Goal: Task Accomplishment & Management: Manage account settings

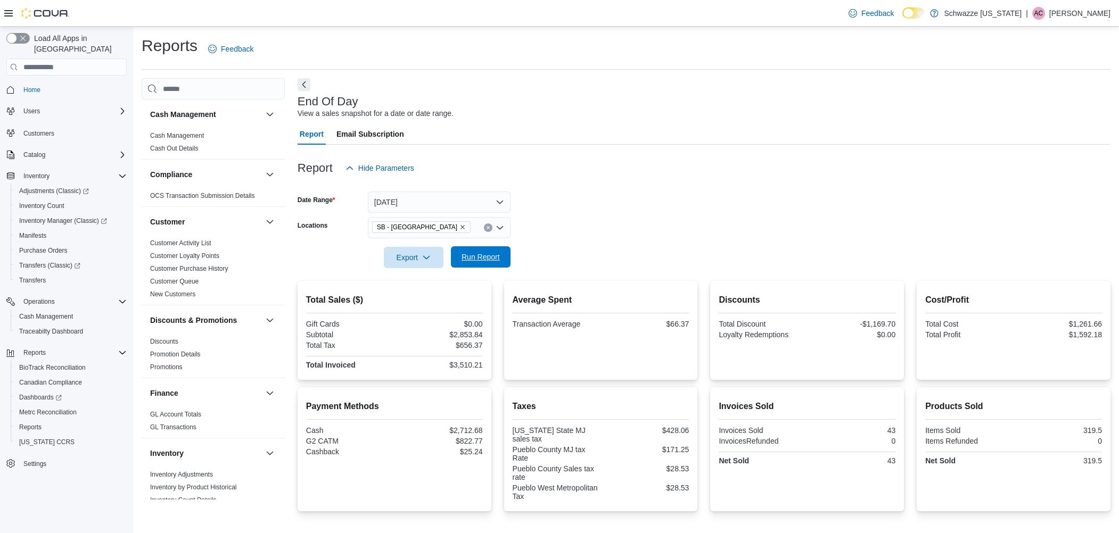
scroll to position [89, 0]
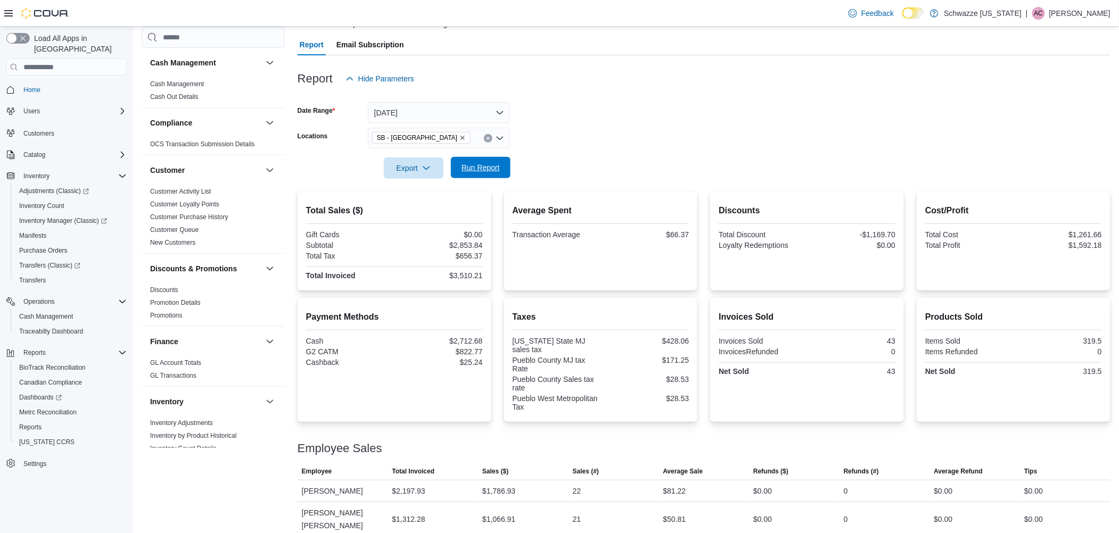
click at [487, 173] on span "Run Report" at bounding box center [480, 167] width 47 height 21
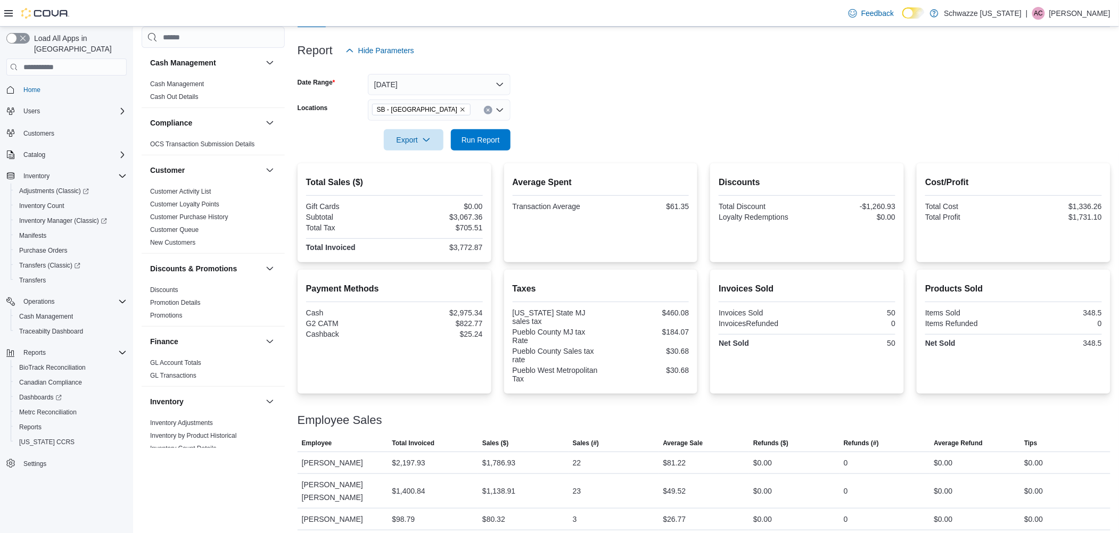
scroll to position [133, 0]
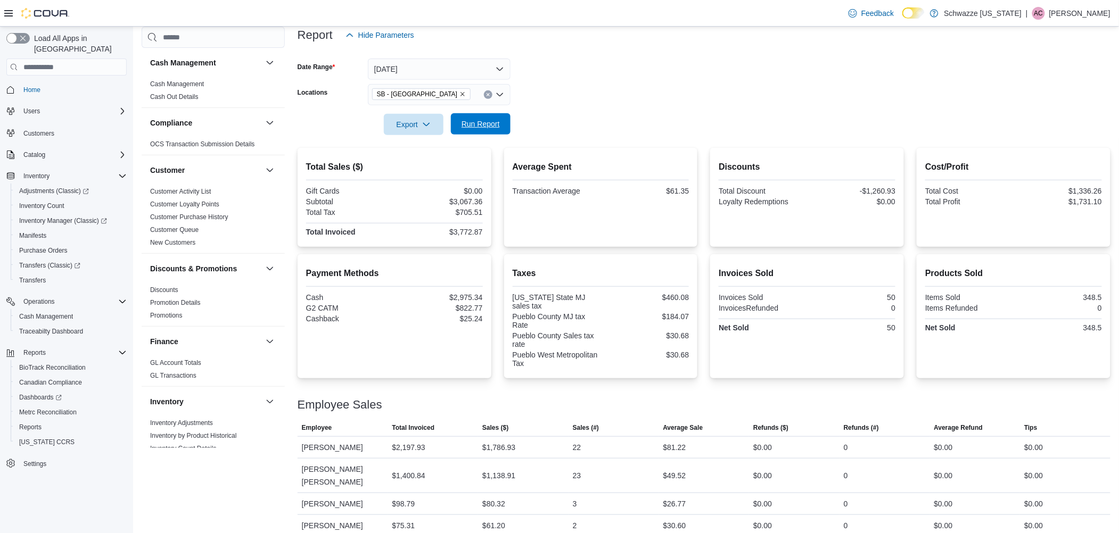
drag, startPoint x: 470, startPoint y: 123, endPoint x: 481, endPoint y: 122, distance: 11.8
click at [470, 123] on span "Run Report" at bounding box center [481, 124] width 38 height 11
click at [490, 117] on span "Run Report" at bounding box center [480, 123] width 47 height 21
click at [485, 121] on span "Run Report" at bounding box center [481, 124] width 38 height 11
click at [488, 120] on span "Run Report" at bounding box center [481, 124] width 38 height 11
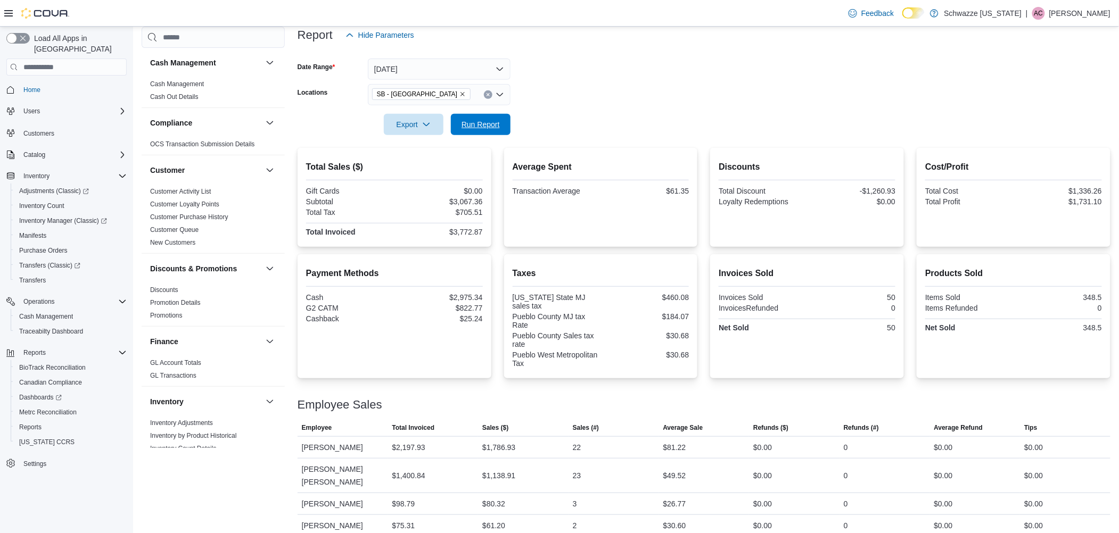
click at [485, 119] on span "Run Report" at bounding box center [481, 124] width 38 height 11
click at [505, 139] on div at bounding box center [704, 141] width 813 height 13
click at [505, 122] on button "Run Report" at bounding box center [481, 123] width 60 height 21
click at [485, 127] on span "Run Report" at bounding box center [481, 124] width 38 height 11
click at [499, 120] on span "Run Report" at bounding box center [480, 123] width 47 height 21
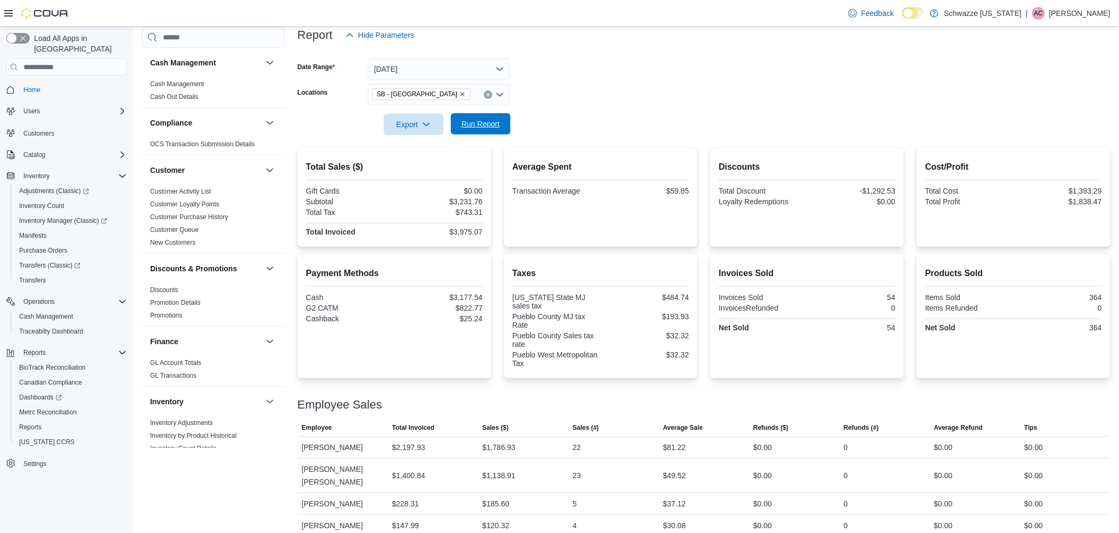
click at [483, 122] on span "Run Report" at bounding box center [481, 124] width 38 height 11
click at [481, 118] on span "Run Report" at bounding box center [480, 123] width 47 height 21
click at [484, 124] on span "Run Report" at bounding box center [481, 124] width 38 height 11
click at [472, 117] on span "Run Report" at bounding box center [480, 123] width 47 height 21
click at [474, 128] on span "Run Report" at bounding box center [481, 124] width 38 height 11
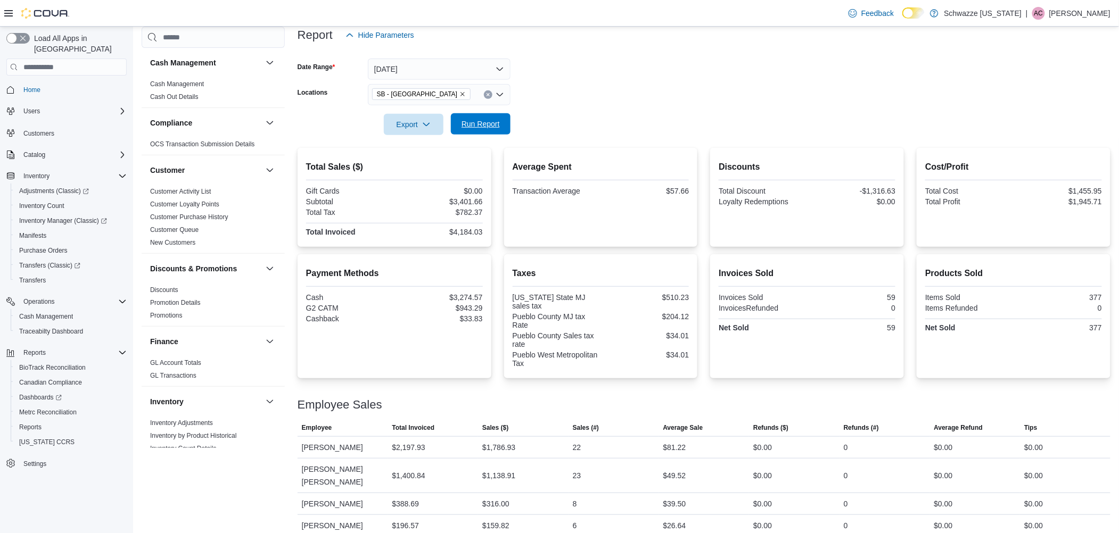
click at [468, 128] on span "Run Report" at bounding box center [481, 124] width 38 height 11
click at [463, 130] on span "Run Report" at bounding box center [480, 123] width 47 height 21
click at [488, 122] on span "Run Report" at bounding box center [481, 124] width 38 height 11
click at [479, 123] on span "Run Report" at bounding box center [481, 124] width 38 height 11
click at [492, 120] on span "Run Report" at bounding box center [481, 124] width 38 height 11
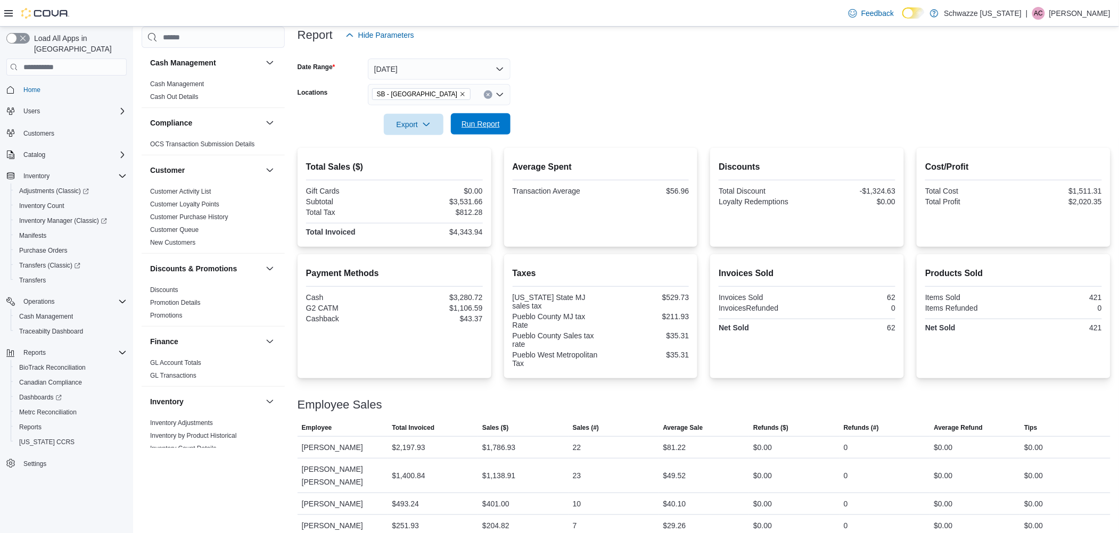
click at [493, 128] on span "Run Report" at bounding box center [481, 124] width 38 height 11
click at [492, 126] on span "Run Report" at bounding box center [481, 124] width 38 height 11
click at [490, 121] on span "Run Report" at bounding box center [481, 124] width 38 height 11
click at [494, 126] on span "Run Report" at bounding box center [481, 124] width 38 height 11
click at [490, 120] on span "Run Report" at bounding box center [481, 124] width 38 height 11
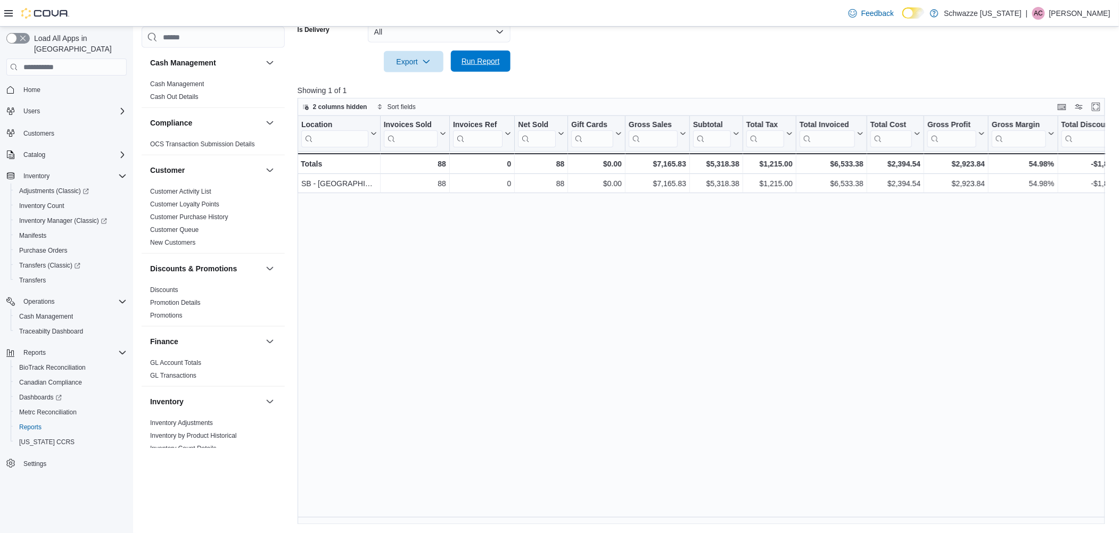
scroll to position [0, 144]
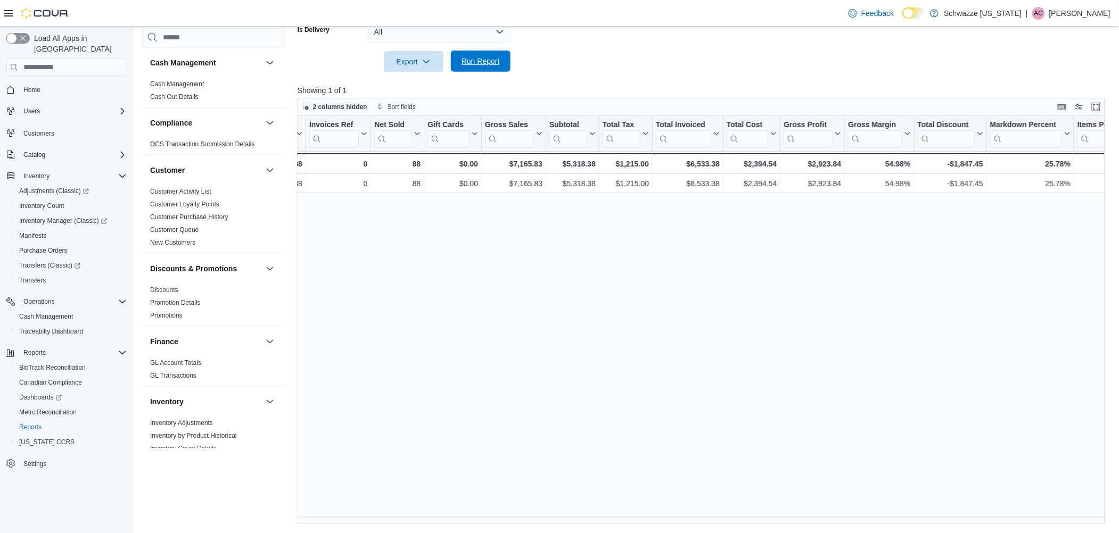
click at [476, 61] on span "Run Report" at bounding box center [481, 61] width 38 height 11
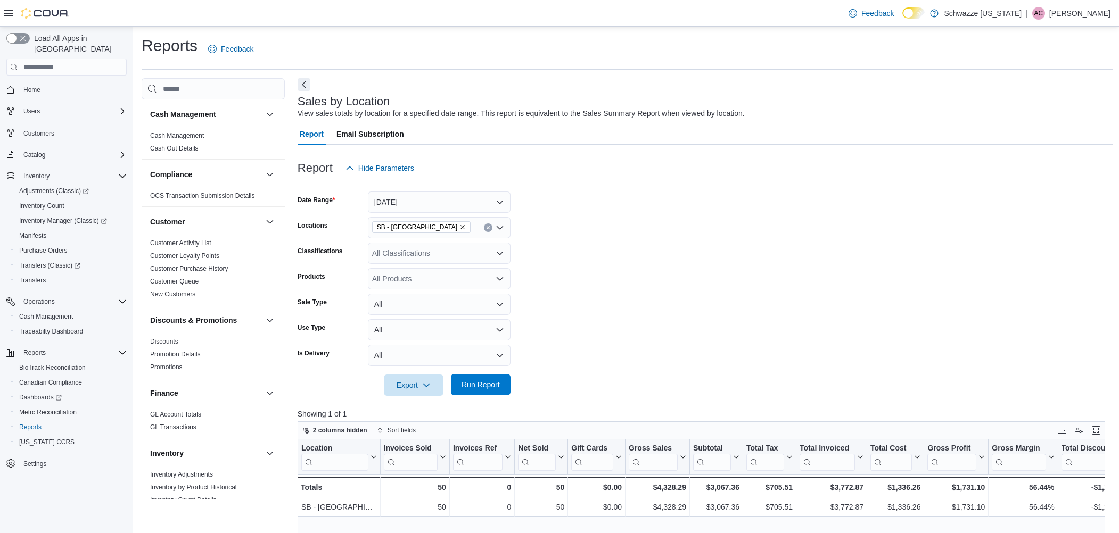
scroll to position [324, 0]
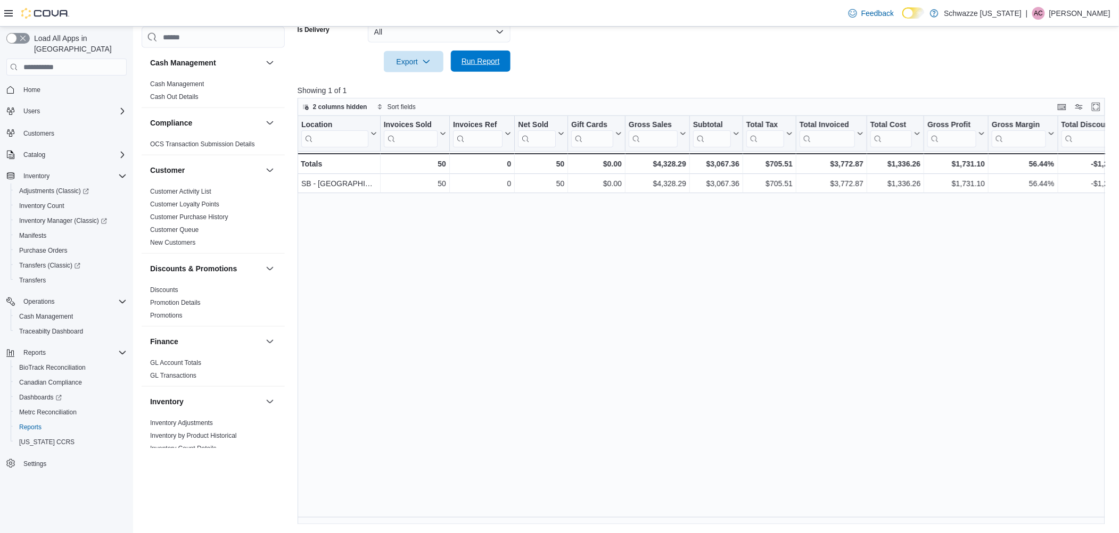
click at [475, 59] on span "Run Report" at bounding box center [481, 61] width 38 height 11
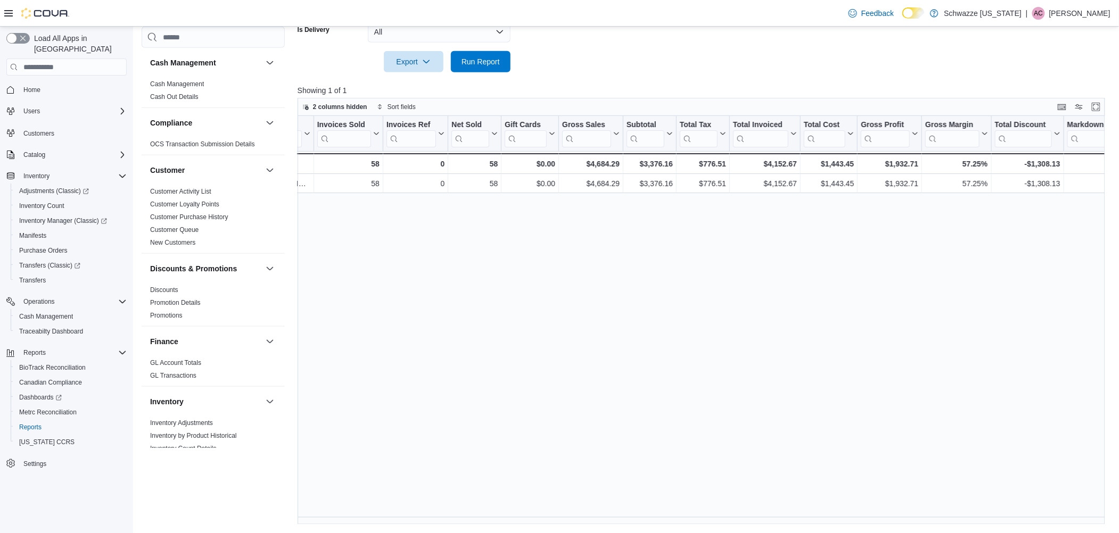
scroll to position [0, 0]
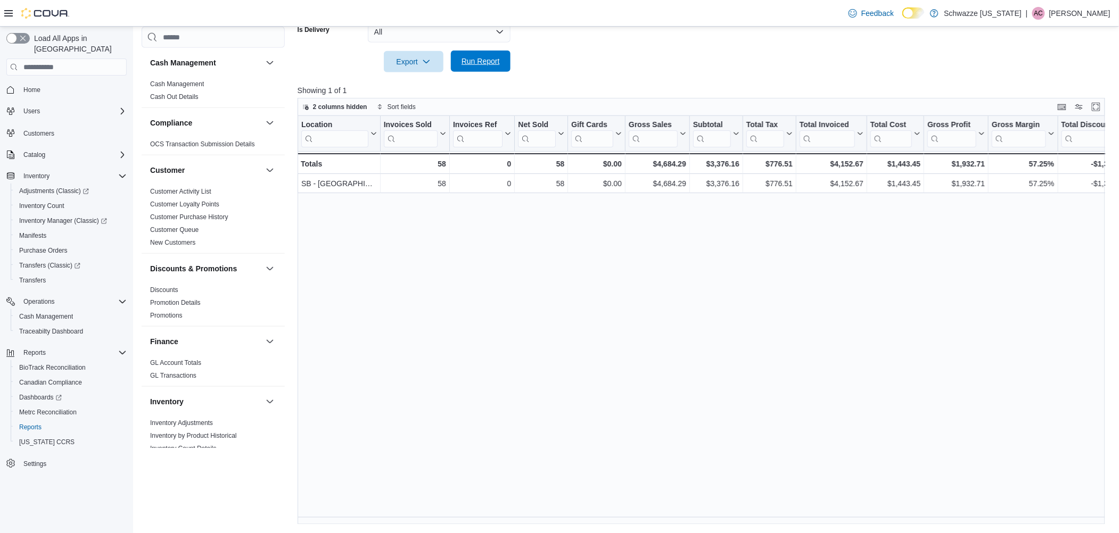
click at [472, 60] on span "Run Report" at bounding box center [481, 61] width 38 height 11
click at [491, 62] on span "Run Report" at bounding box center [481, 61] width 38 height 11
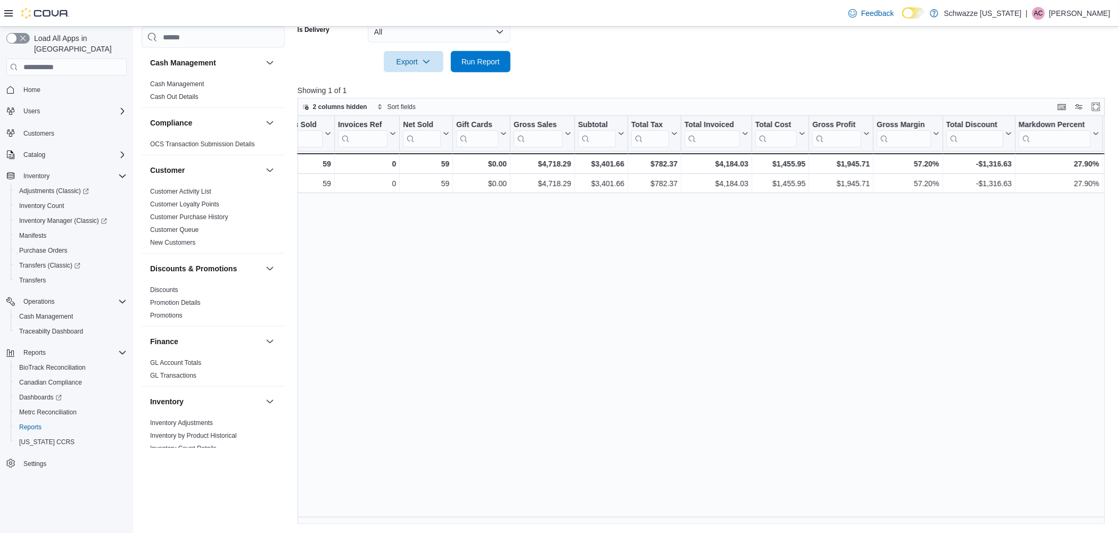
scroll to position [0, 127]
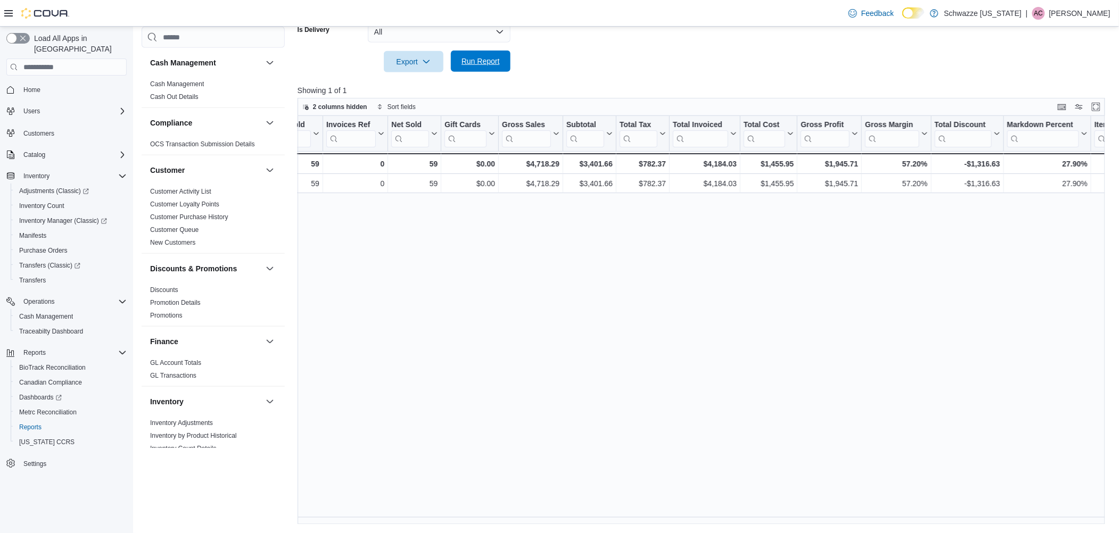
click at [485, 60] on span "Run Report" at bounding box center [481, 61] width 38 height 11
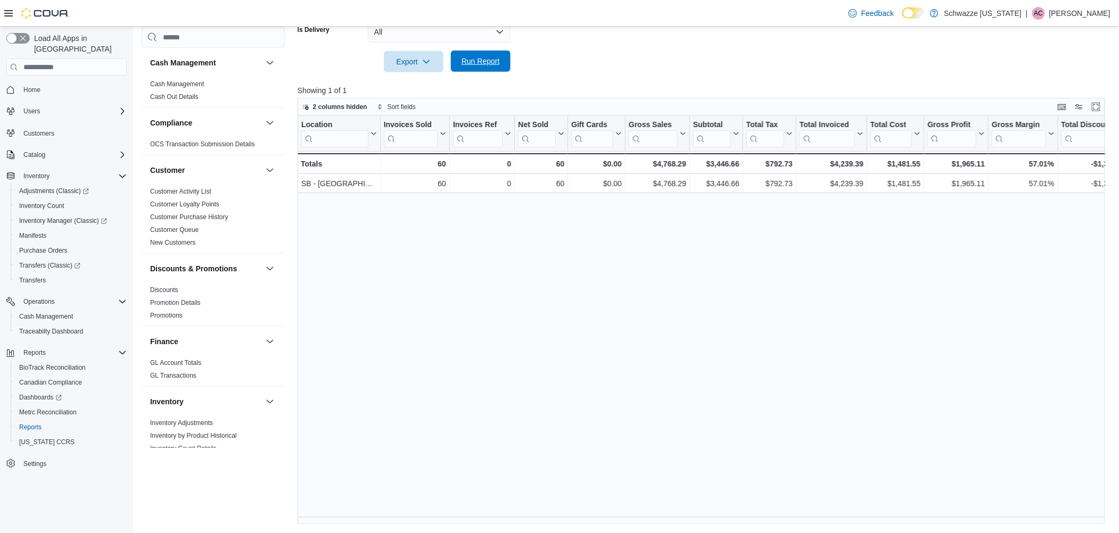
click at [486, 67] on span "Run Report" at bounding box center [480, 61] width 47 height 21
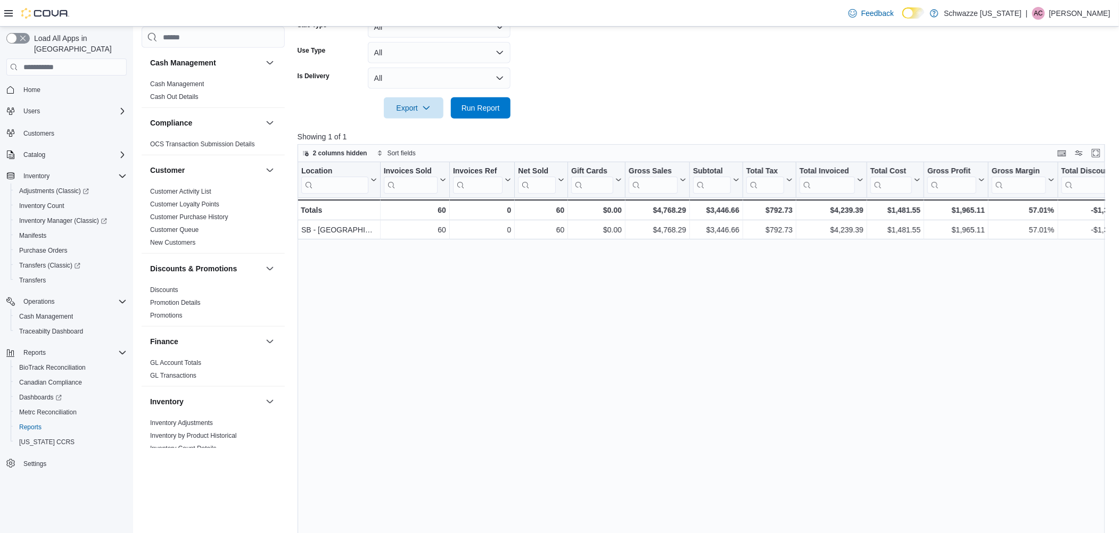
scroll to position [252, 0]
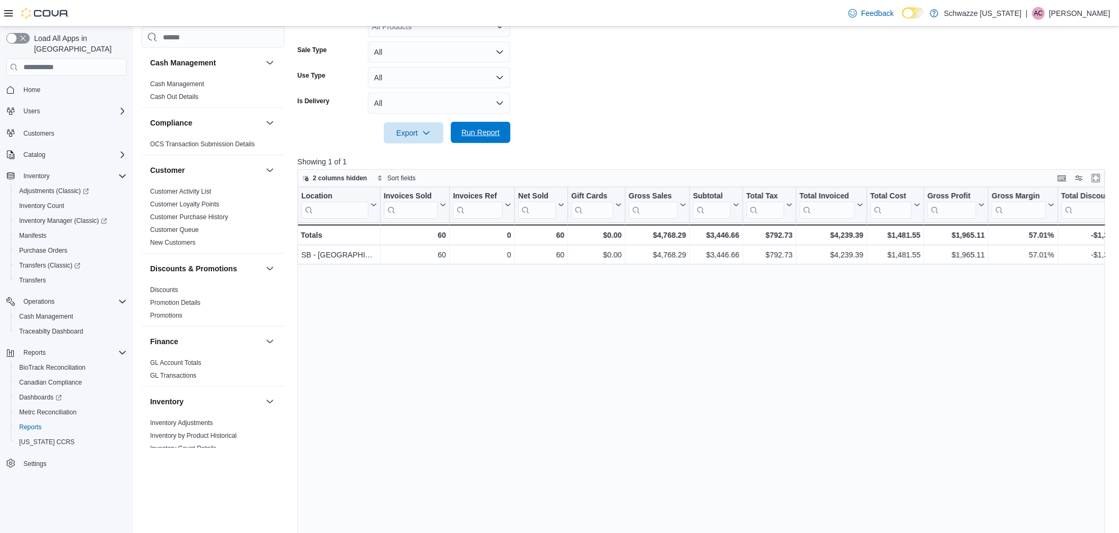
click at [483, 130] on span "Run Report" at bounding box center [481, 132] width 38 height 11
click at [498, 135] on span "Run Report" at bounding box center [481, 132] width 38 height 11
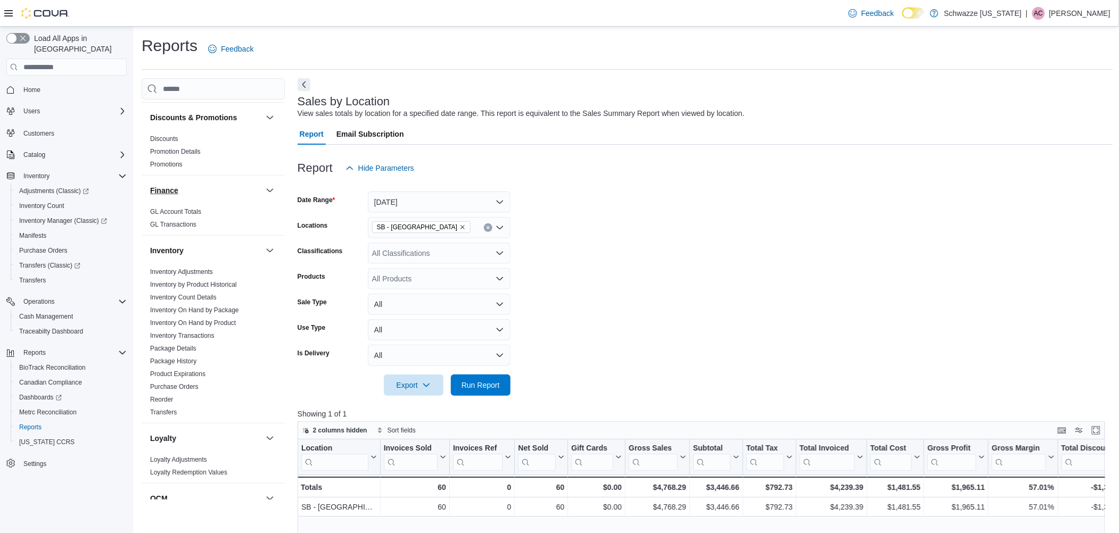
scroll to position [284, 0]
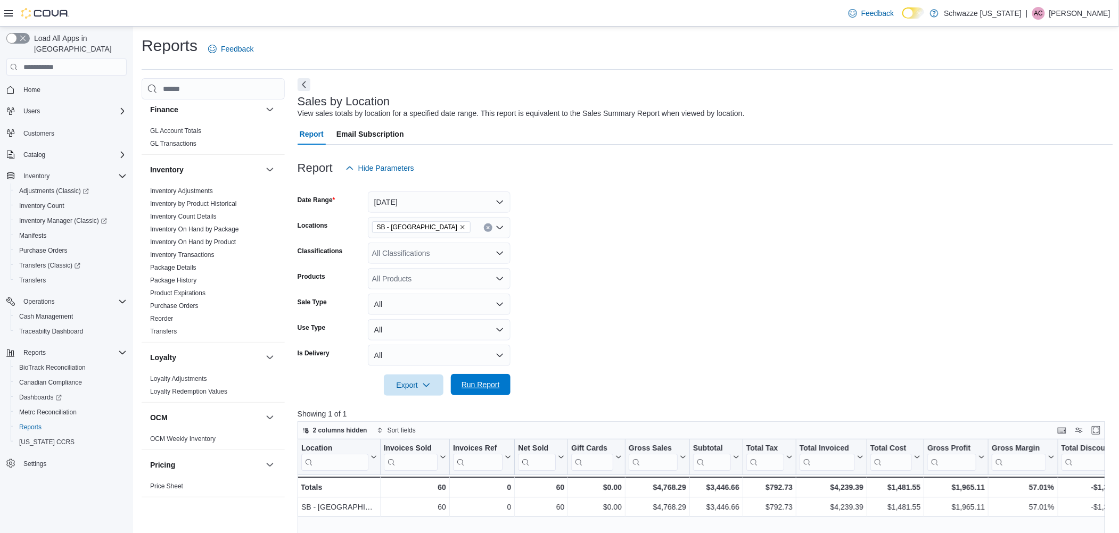
click at [482, 382] on span "Run Report" at bounding box center [481, 385] width 38 height 11
click at [483, 388] on span "Run Report" at bounding box center [481, 385] width 38 height 11
click at [481, 380] on span "Run Report" at bounding box center [480, 384] width 47 height 21
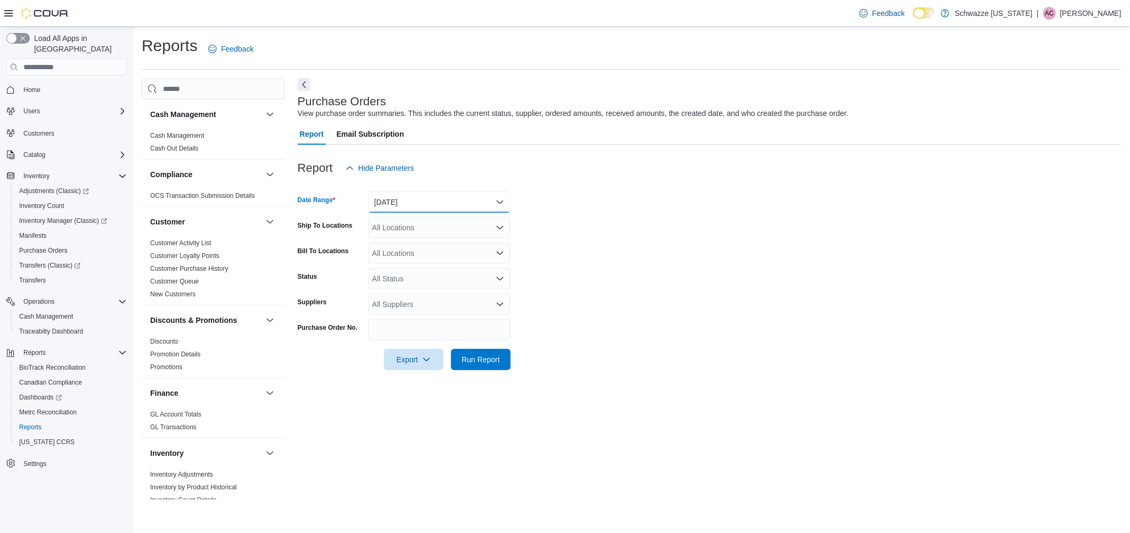
click at [428, 200] on button "Yesterday" at bounding box center [439, 202] width 143 height 21
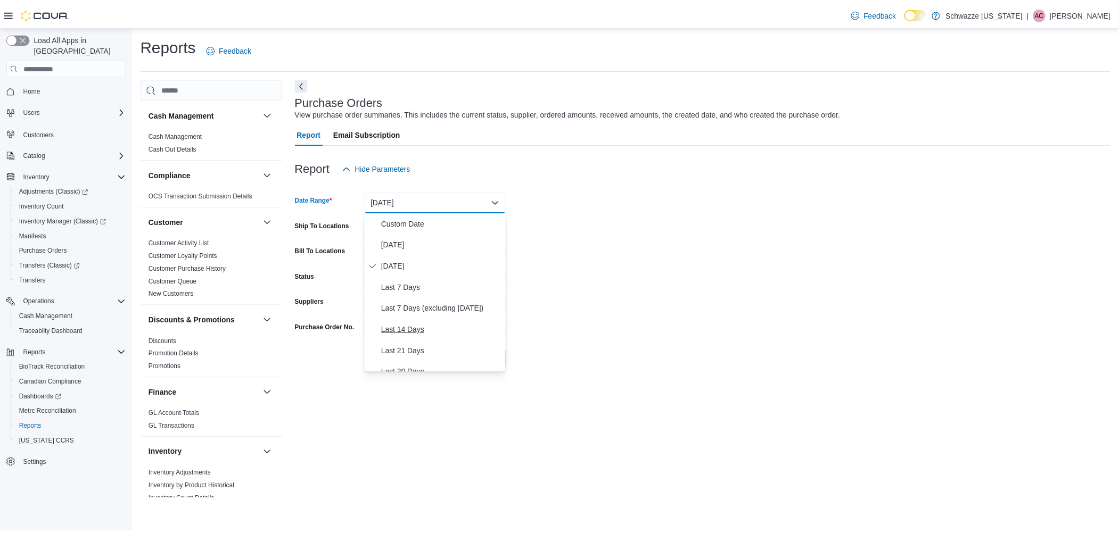
scroll to position [71, 0]
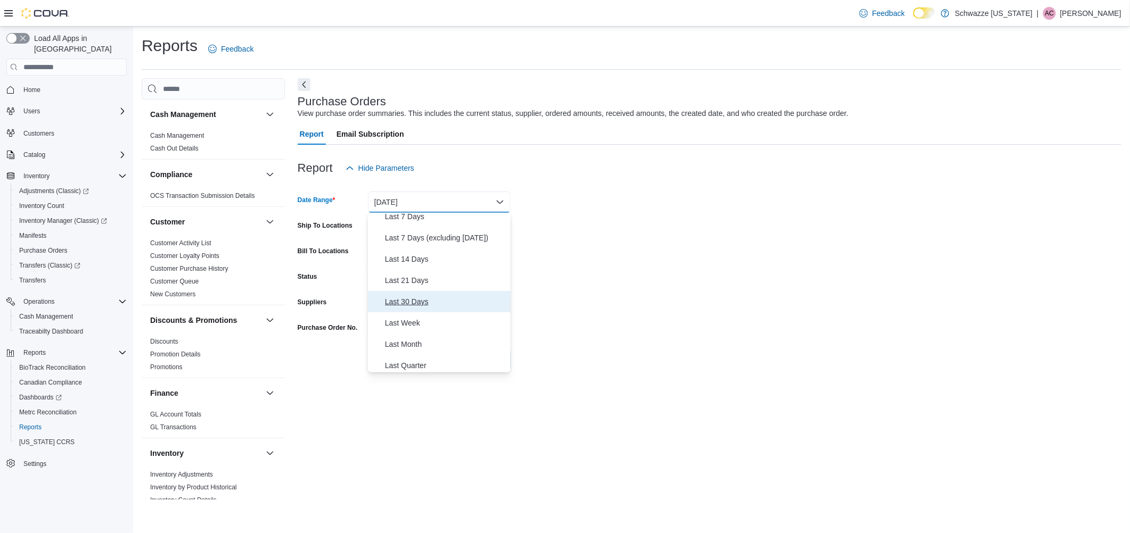
click at [407, 297] on span "Last 30 Days" at bounding box center [445, 301] width 121 height 13
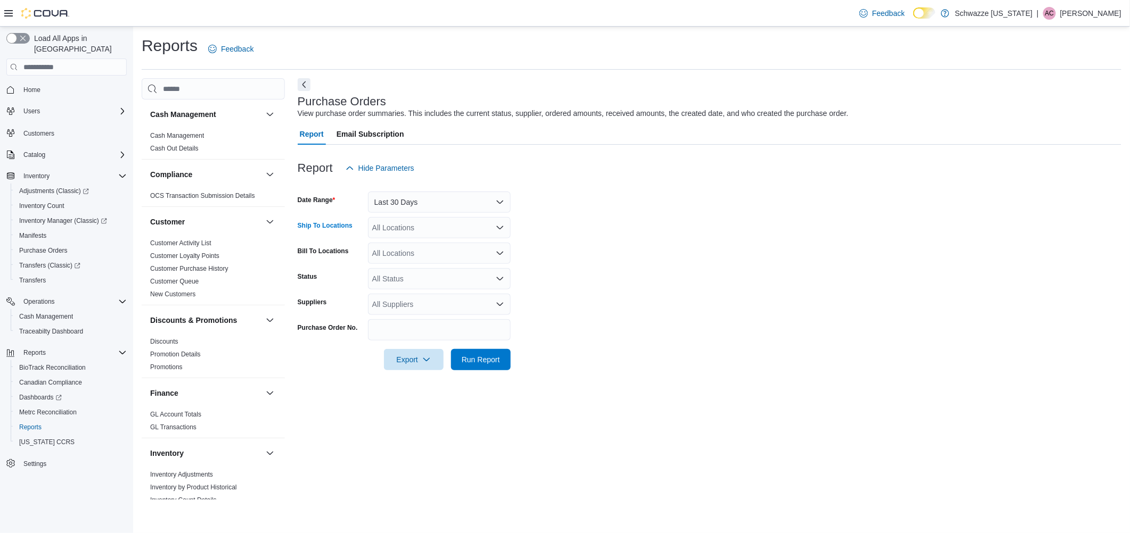
click at [404, 228] on div "All Locations" at bounding box center [439, 227] width 143 height 21
type input "***"
click at [411, 241] on span "SB - [GEOGRAPHIC_DATA]" at bounding box center [448, 246] width 94 height 11
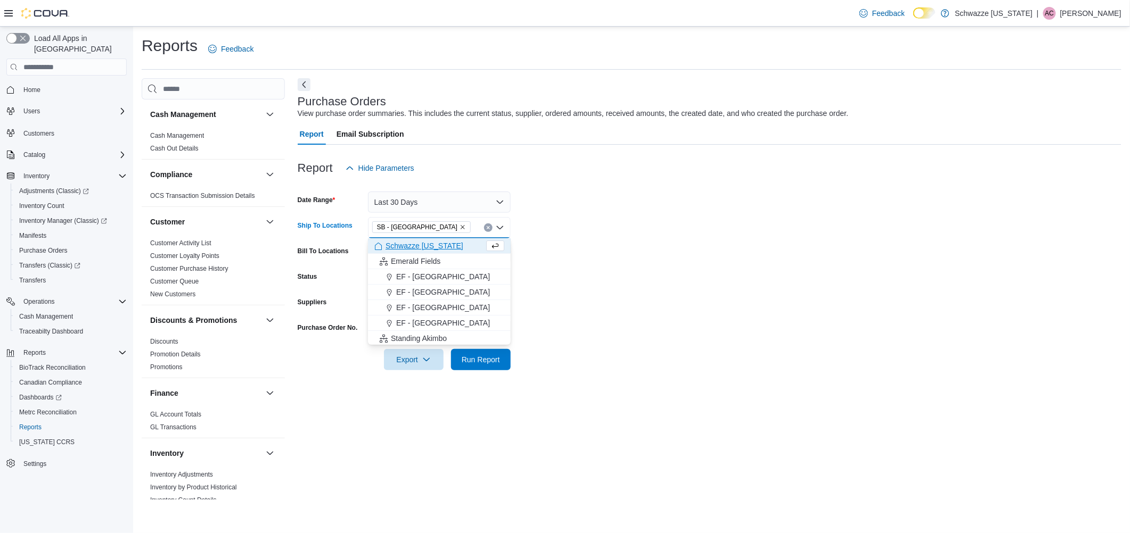
click at [657, 238] on form "Date Range Last 30 Days Ship To Locations SB - Pueblo West Combo box. Selected.…" at bounding box center [710, 275] width 824 height 192
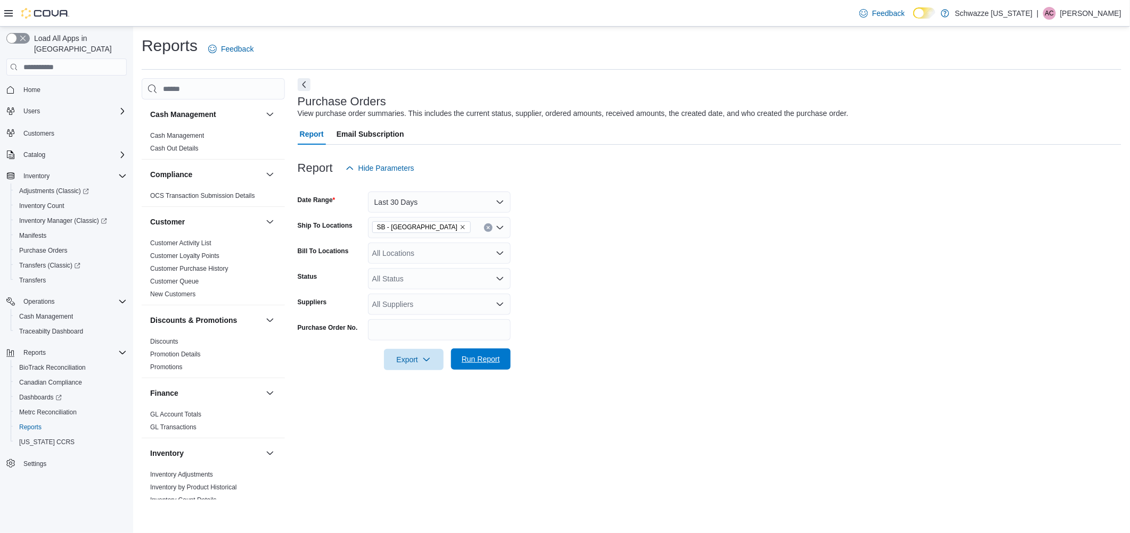
click at [496, 352] on span "Run Report" at bounding box center [480, 359] width 47 height 21
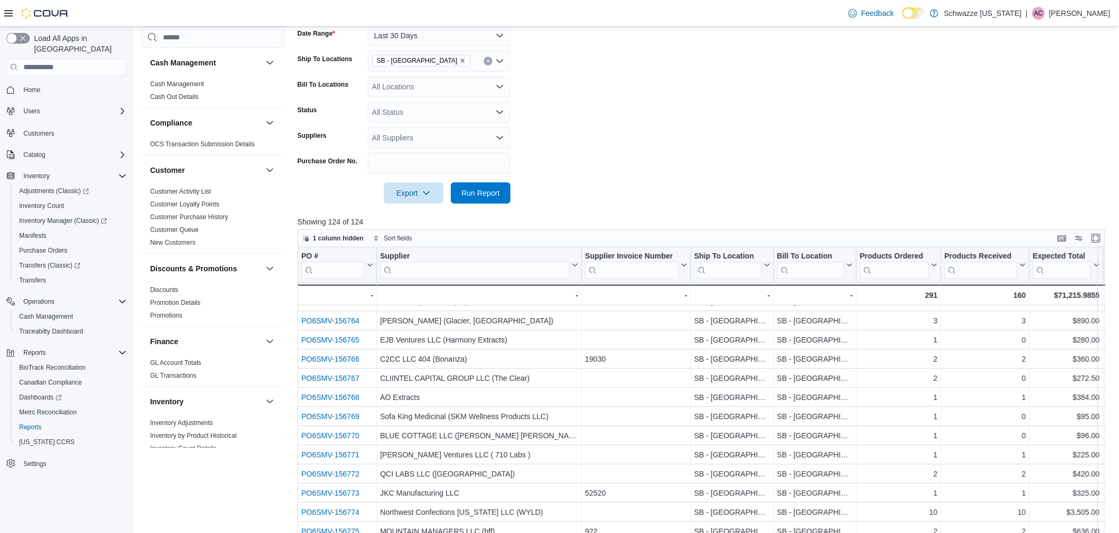
scroll to position [142, 0]
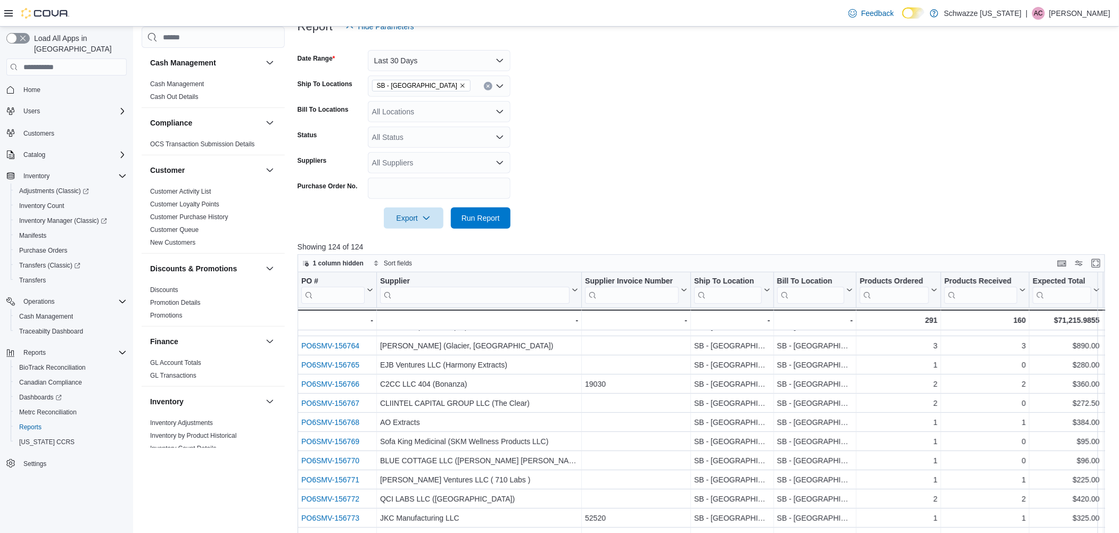
click at [407, 167] on div "All Suppliers" at bounding box center [439, 162] width 143 height 21
type input "****"
click at [414, 183] on span "THOMASH LLC (Escape Artists)" at bounding box center [439, 181] width 130 height 11
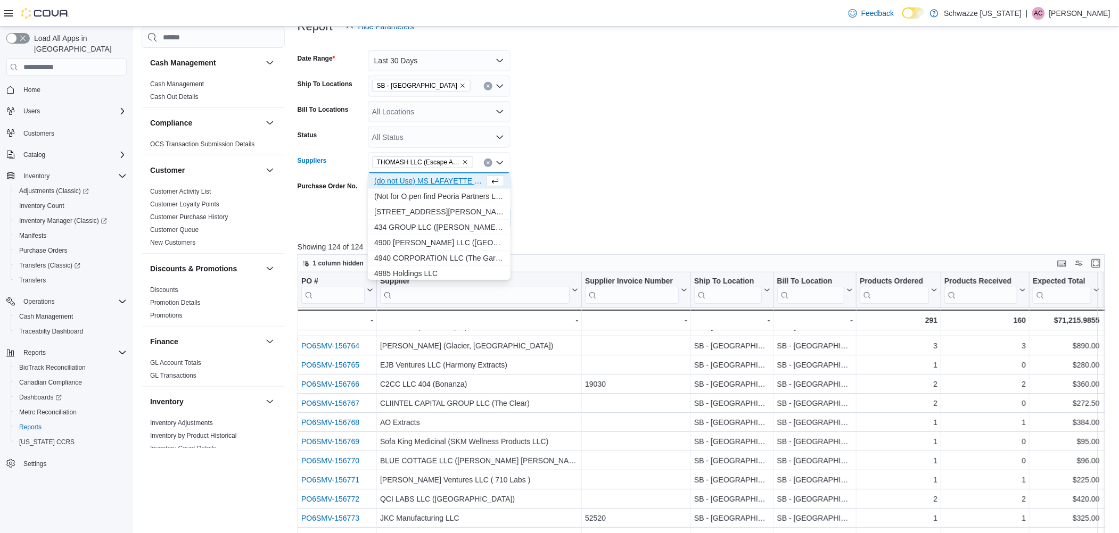
click at [665, 182] on form "Date Range Last 30 Days Ship To Locations SB - Pueblo West Bill To Locations Al…" at bounding box center [706, 133] width 816 height 192
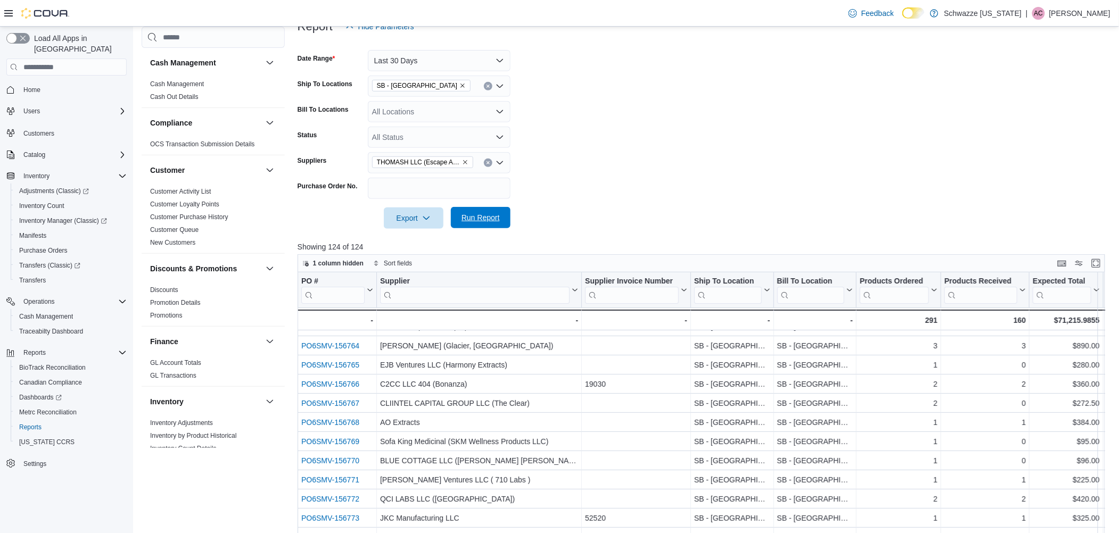
click at [492, 216] on span "Run Report" at bounding box center [481, 217] width 38 height 11
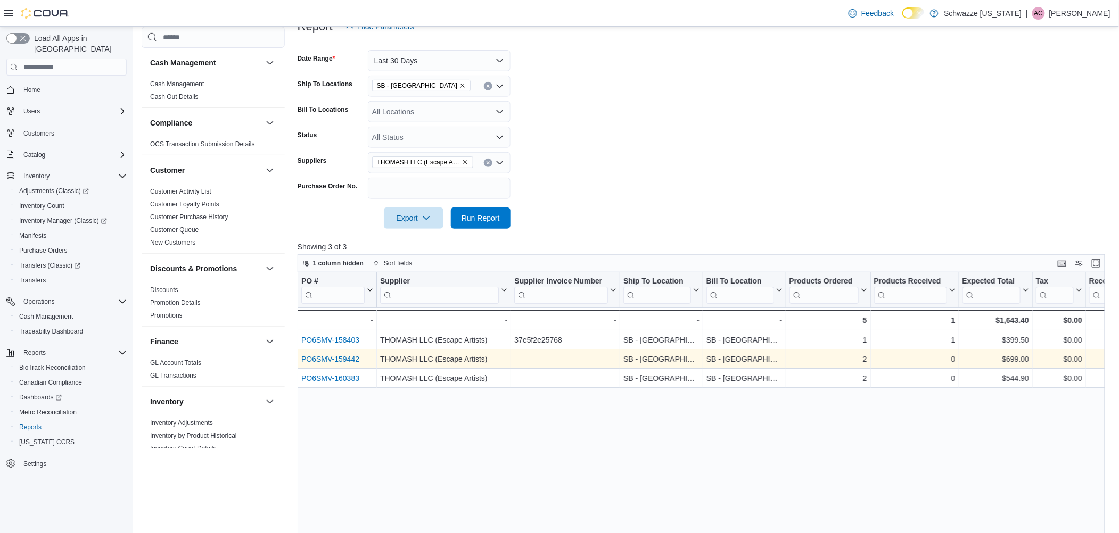
click at [339, 358] on link "PO6SMV-159442" at bounding box center [330, 359] width 58 height 9
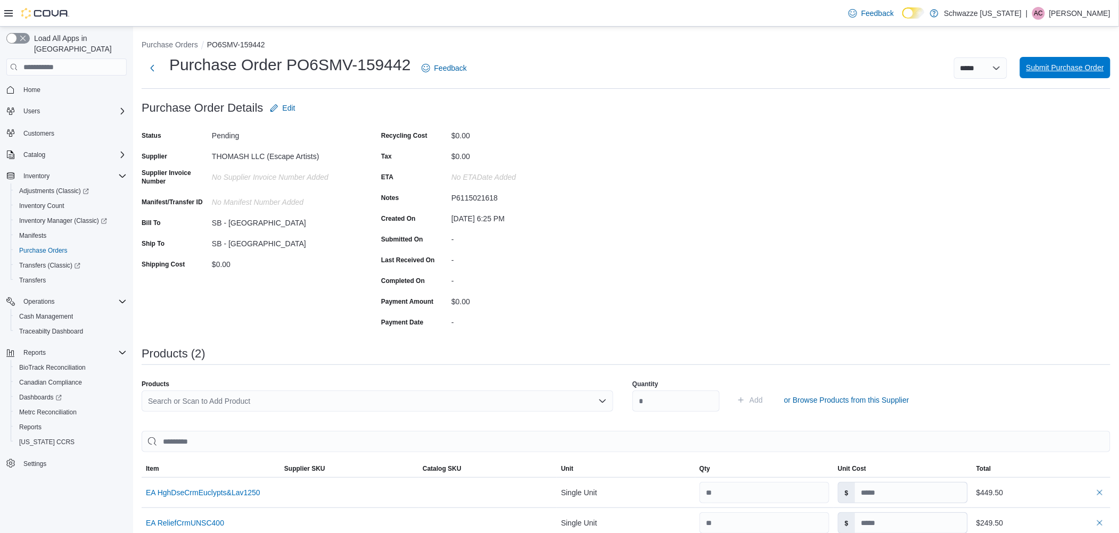
click at [1072, 66] on span "Submit Purchase Order" at bounding box center [1065, 67] width 78 height 11
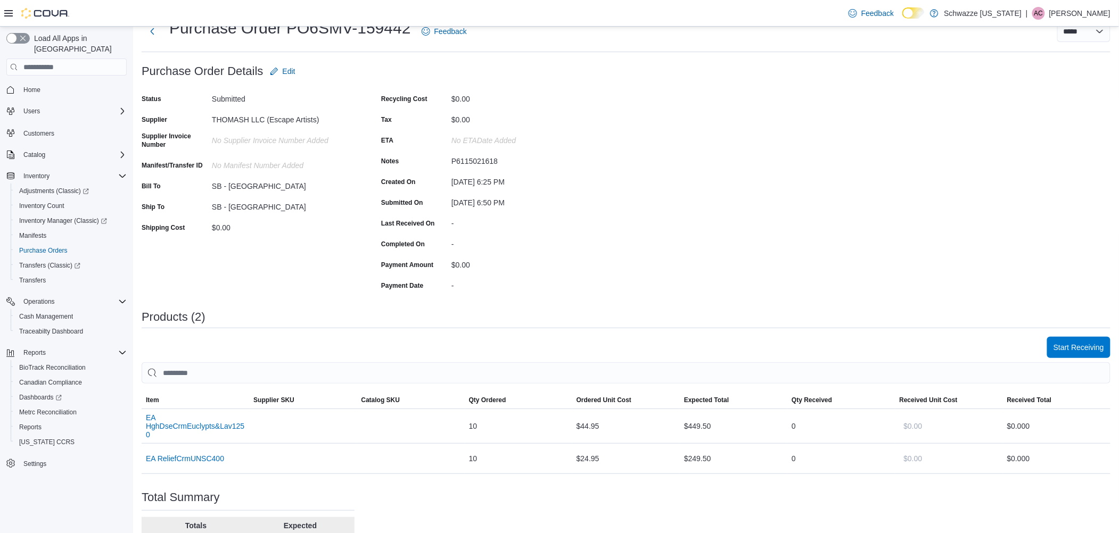
scroll to position [71, 0]
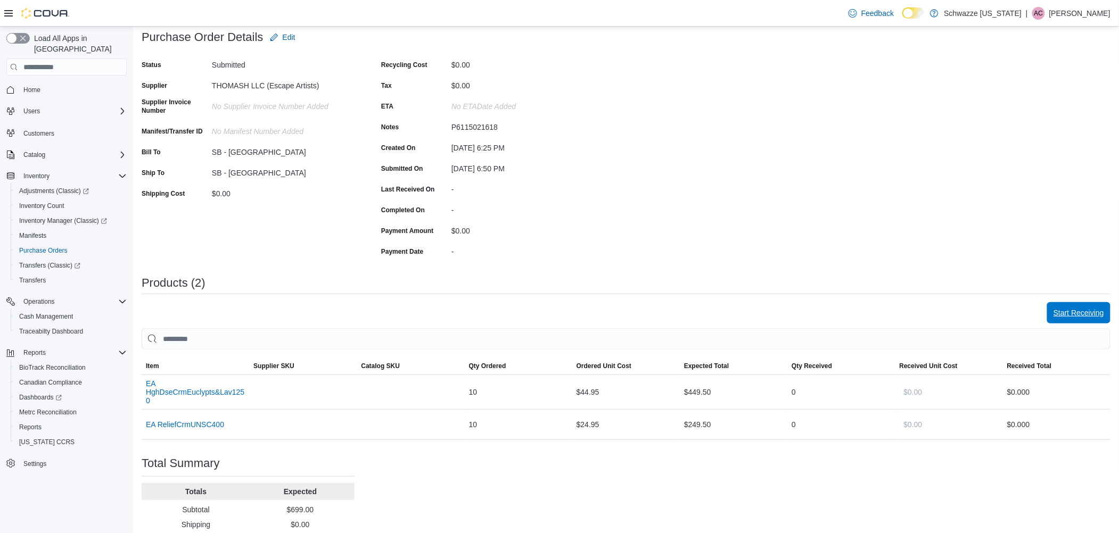
click at [1067, 312] on span "Start Receiving" at bounding box center [1078, 313] width 51 height 11
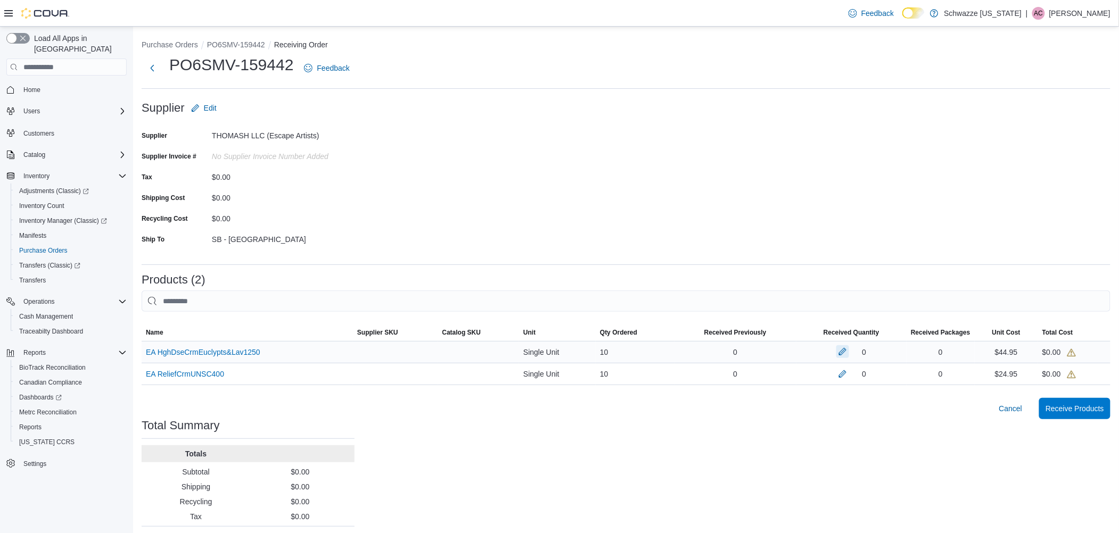
click at [849, 354] on button "button" at bounding box center [842, 351] width 13 height 13
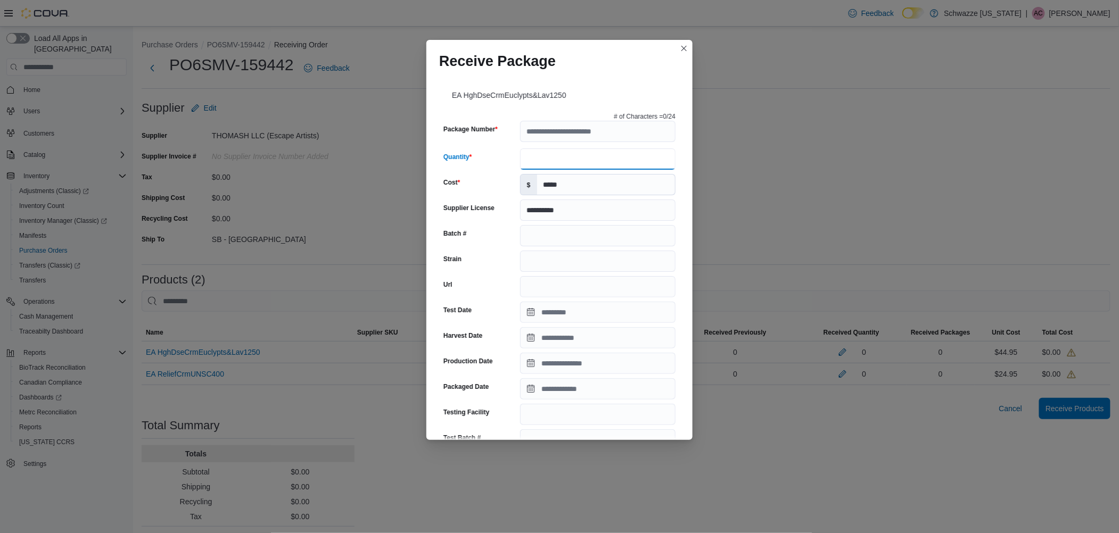
click at [578, 157] on input "Quantity" at bounding box center [597, 159] width 155 height 21
type input "*"
type input "**"
click at [581, 127] on input "Package Number" at bounding box center [597, 131] width 155 height 21
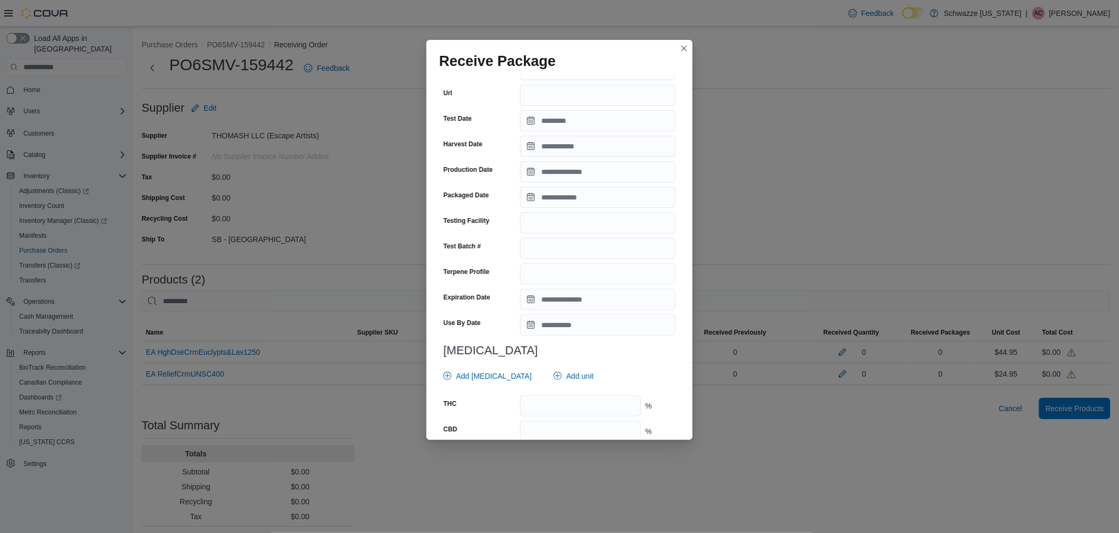
scroll to position [213, 0]
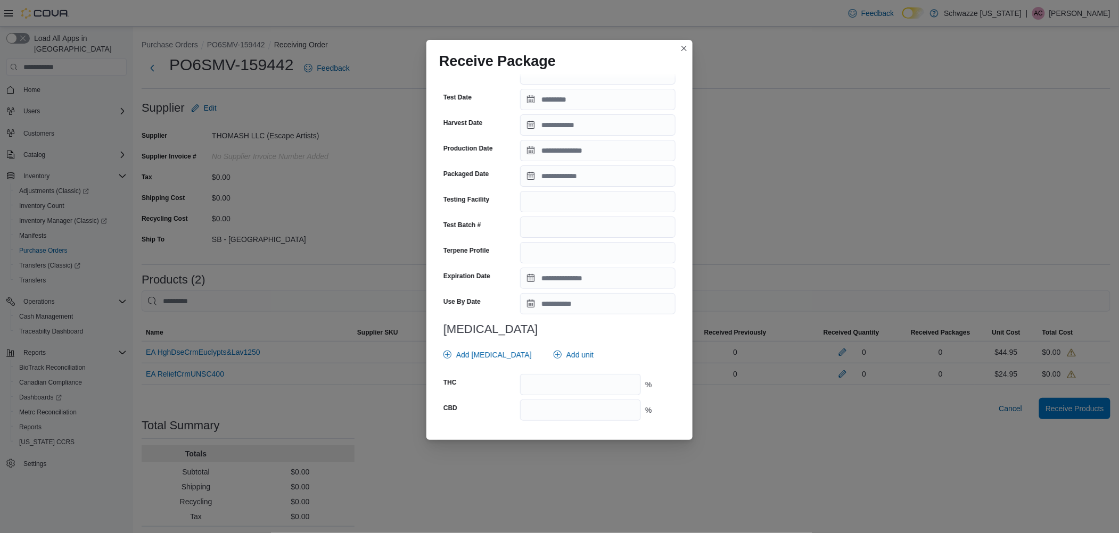
type input "**********"
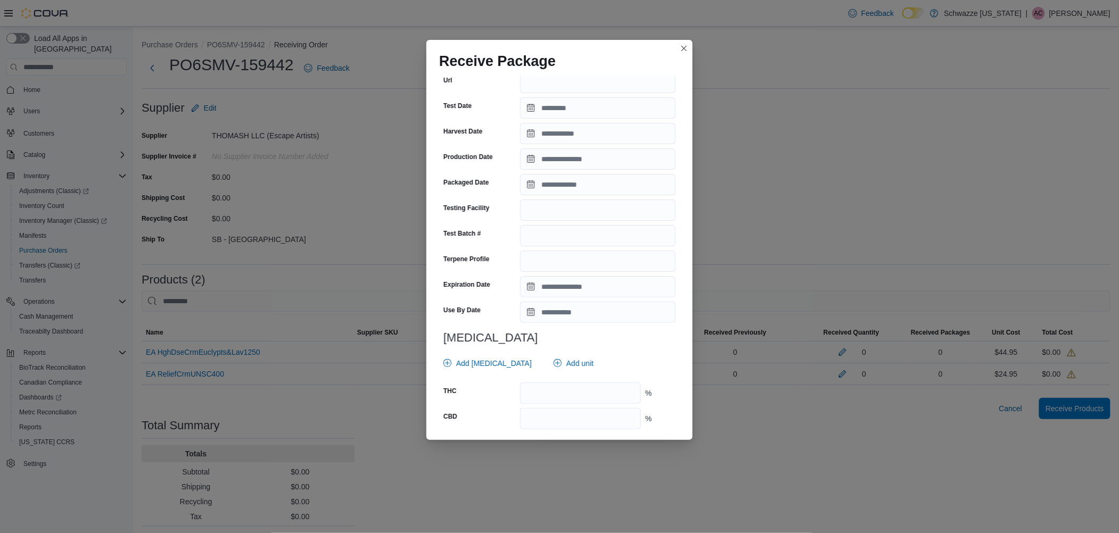
scroll to position [221, 0]
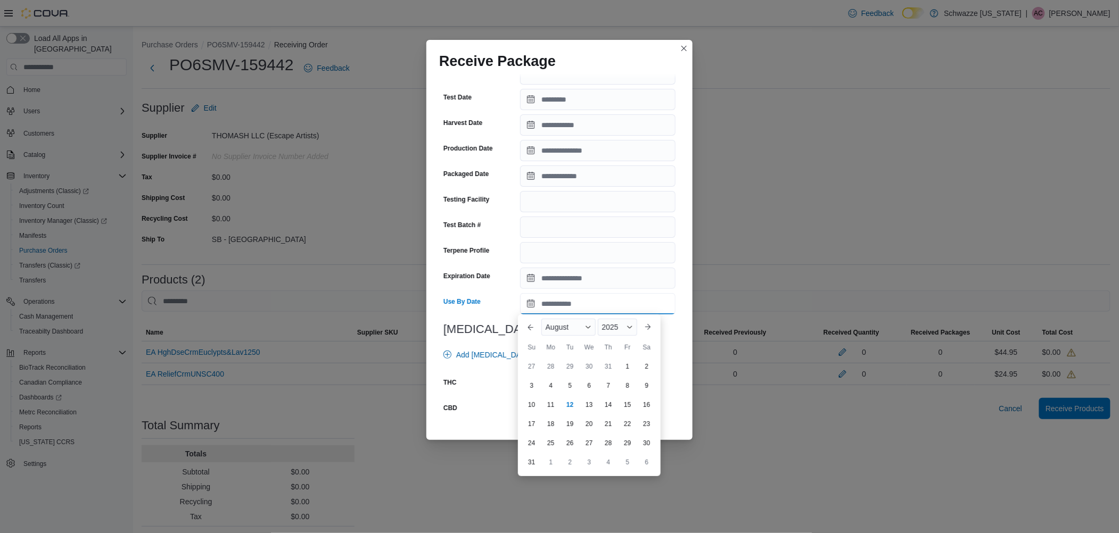
click at [526, 301] on input "Use By Date" at bounding box center [597, 303] width 155 height 21
click at [629, 327] on span "Button. Open the year selector. 2025 is currently selected." at bounding box center [630, 327] width 6 height 6
click at [621, 386] on div "2026" at bounding box center [624, 391] width 49 height 13
click at [590, 326] on span "Button. Open the month selector. August is currently selected." at bounding box center [588, 327] width 6 height 6
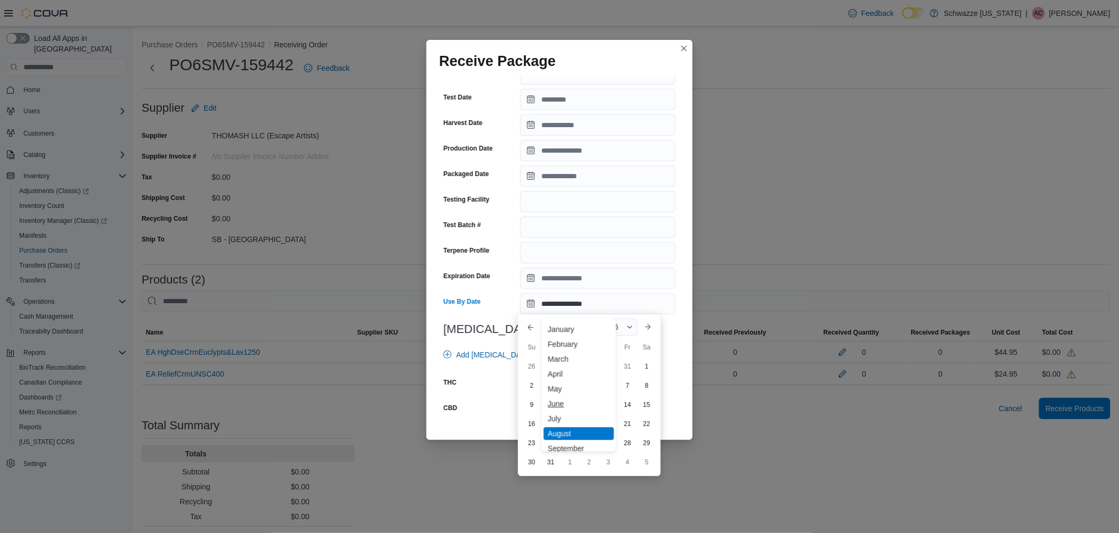
click at [566, 398] on div "June" at bounding box center [579, 404] width 70 height 13
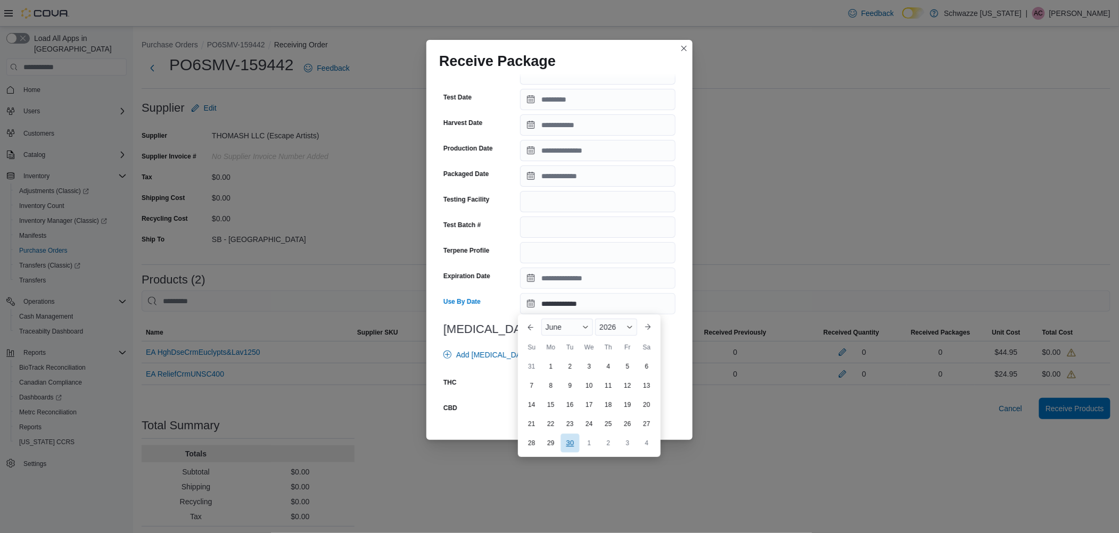
click at [571, 443] on div "30" at bounding box center [570, 443] width 19 height 19
type input "**********"
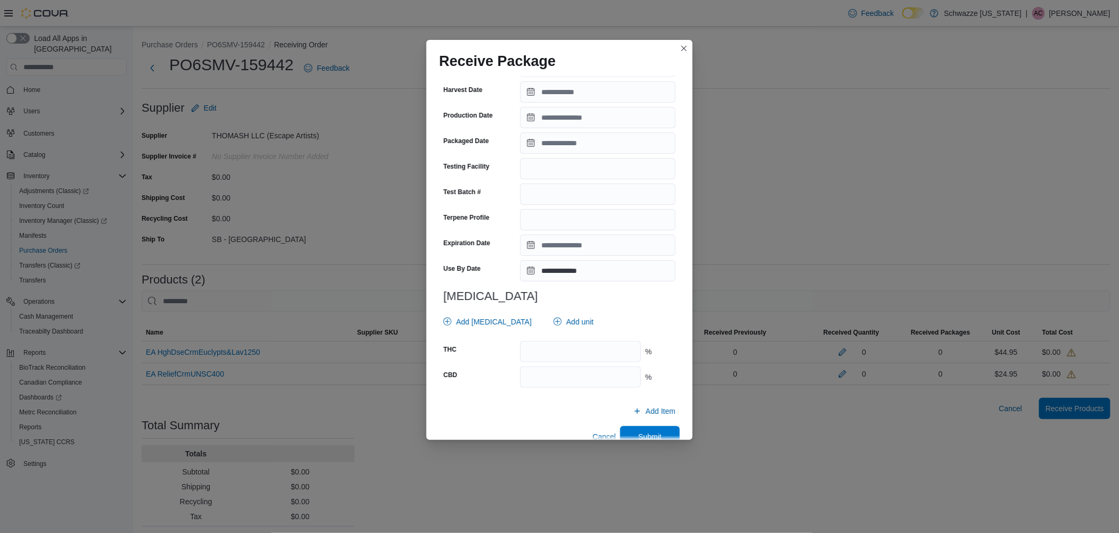
scroll to position [275, 0]
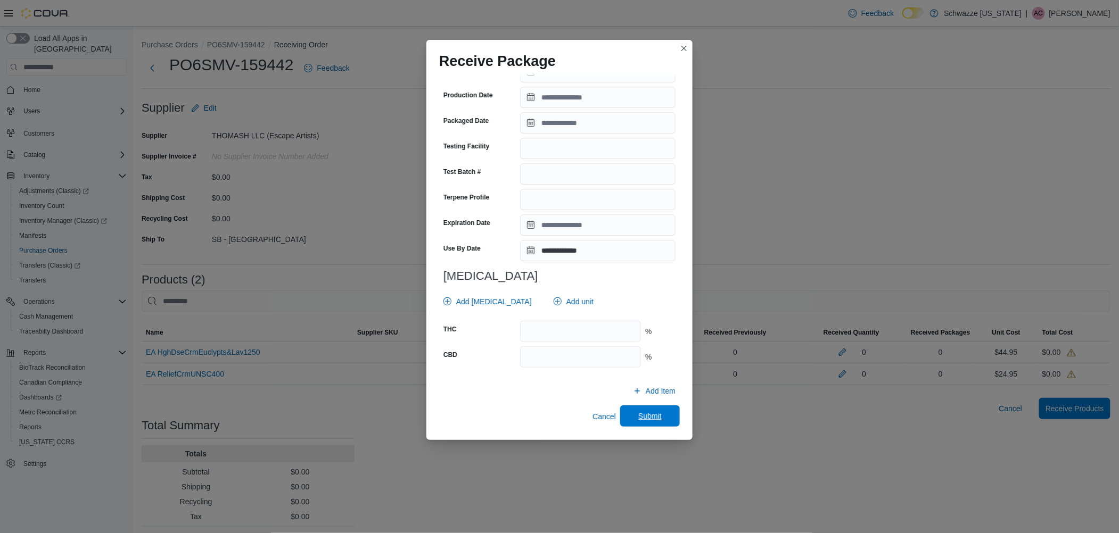
click at [650, 415] on span "Submit" at bounding box center [649, 416] width 23 height 11
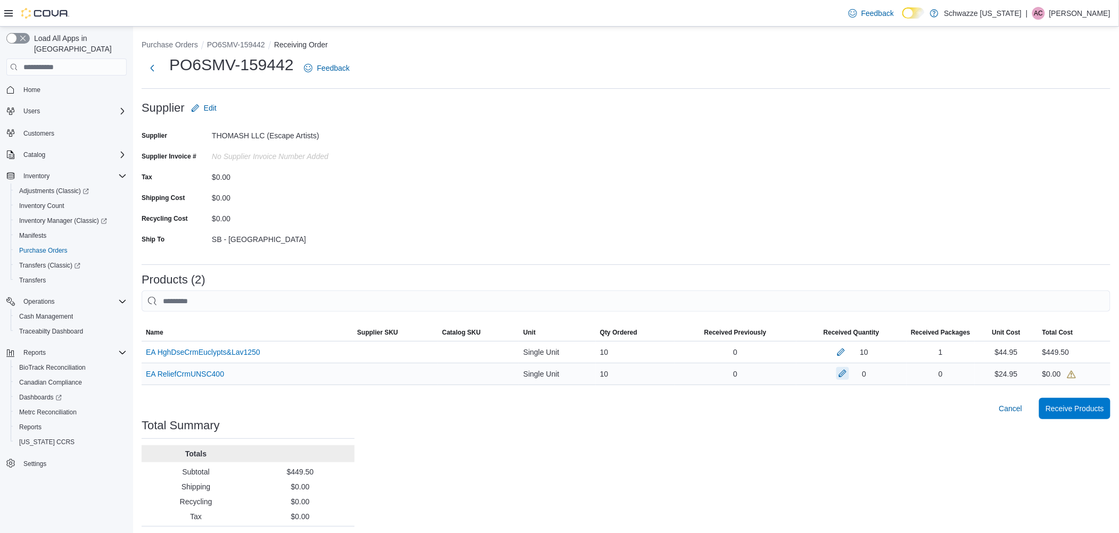
click at [849, 380] on button "button" at bounding box center [842, 373] width 13 height 13
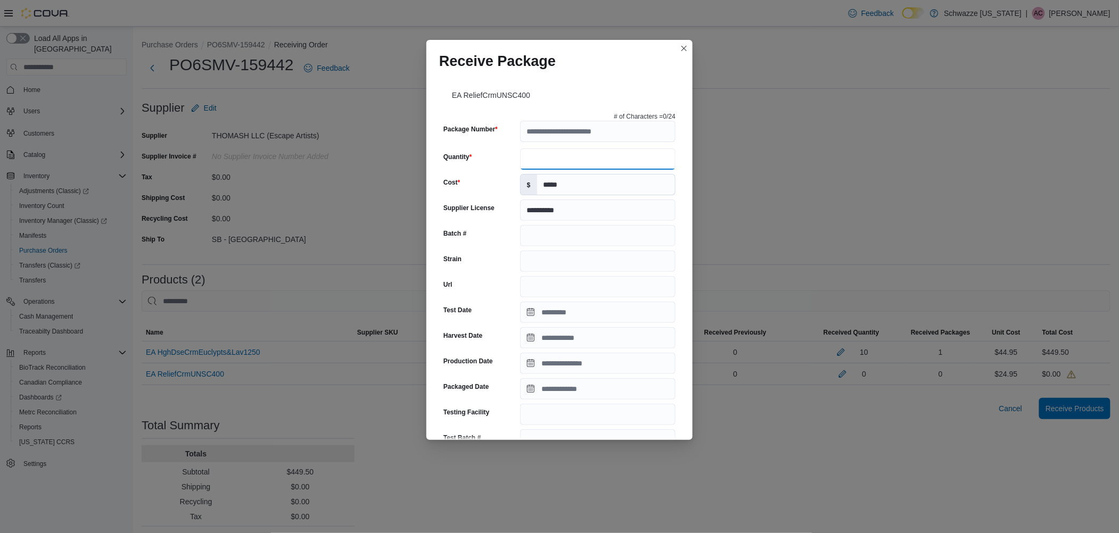
click at [586, 157] on input "Quantity" at bounding box center [597, 159] width 155 height 21
type input "**"
click at [547, 130] on input "Package Number" at bounding box center [597, 131] width 155 height 21
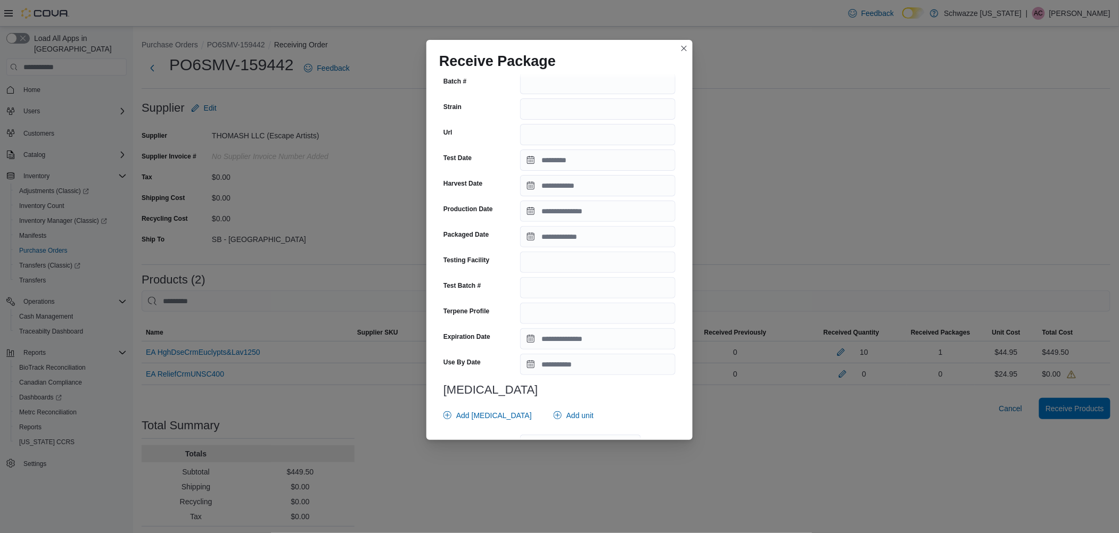
scroll to position [266, 0]
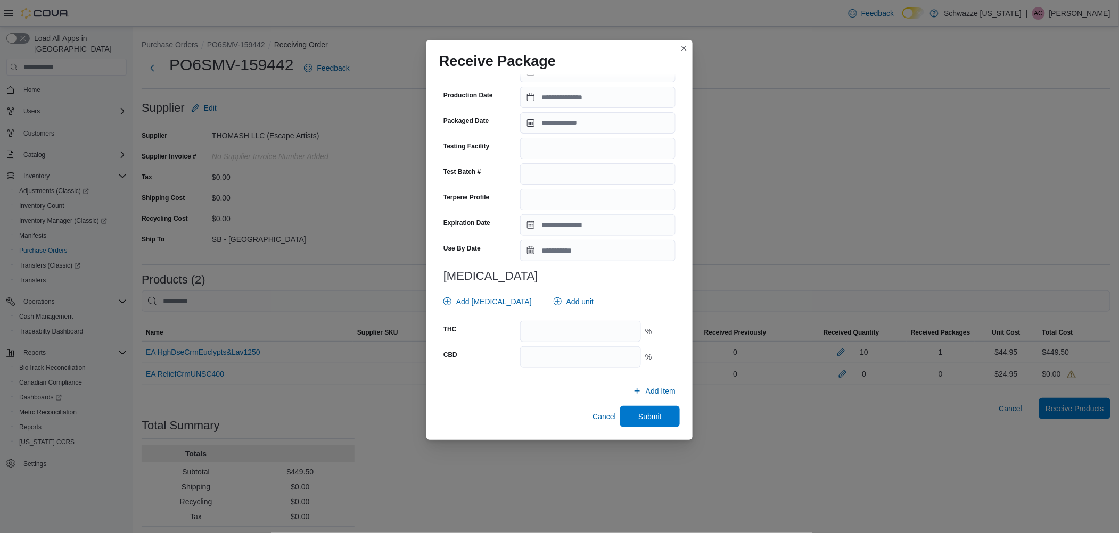
type input "**********"
click at [526, 252] on input "Use By Date" at bounding box center [597, 250] width 155 height 21
click at [582, 271] on div "August" at bounding box center [568, 274] width 54 height 17
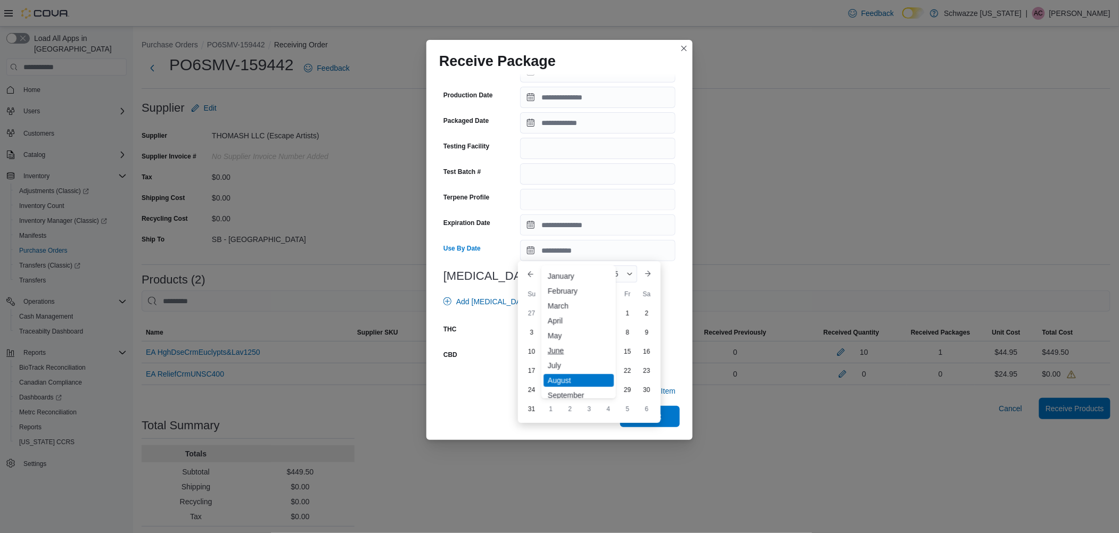
click at [560, 352] on div "June" at bounding box center [579, 350] width 70 height 13
click at [624, 273] on div "2025" at bounding box center [616, 274] width 42 height 17
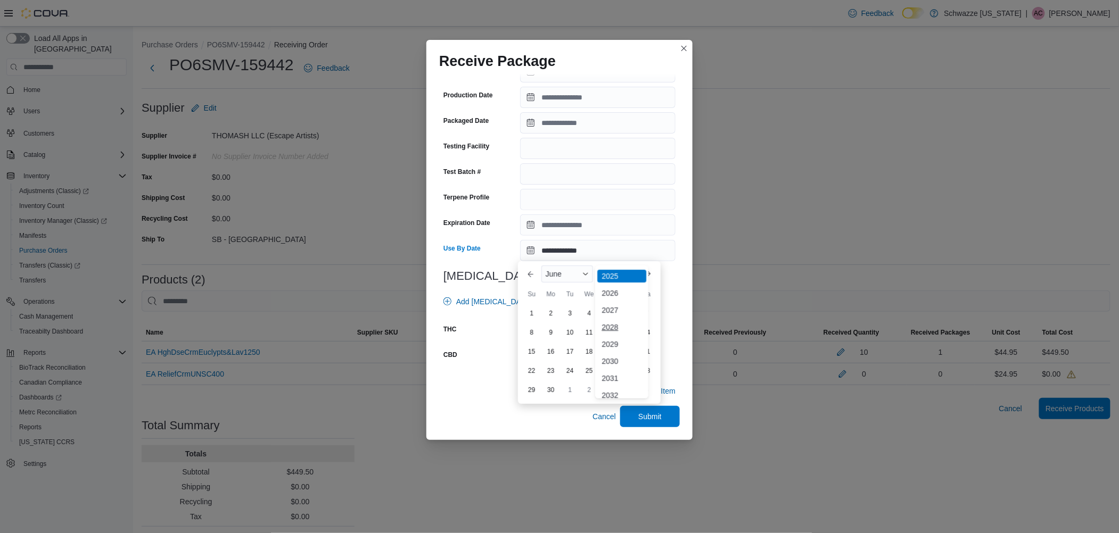
scroll to position [126, 0]
click at [620, 288] on div "2026" at bounding box center [621, 286] width 49 height 13
click at [650, 373] on div "27" at bounding box center [646, 371] width 19 height 19
type input "**********"
click at [654, 414] on span "Submit" at bounding box center [649, 416] width 23 height 11
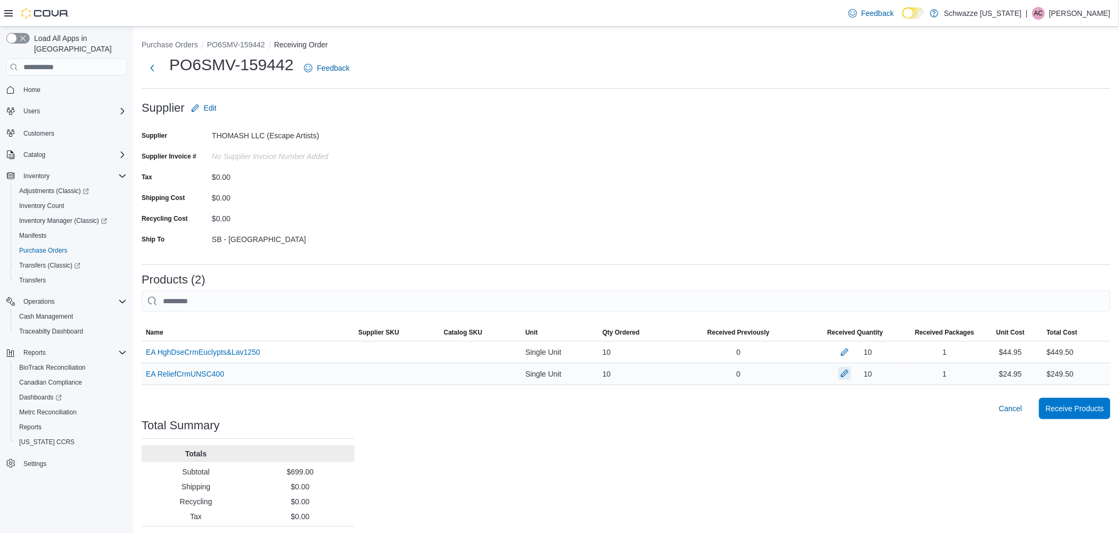
click at [849, 373] on button "button" at bounding box center [844, 373] width 13 height 13
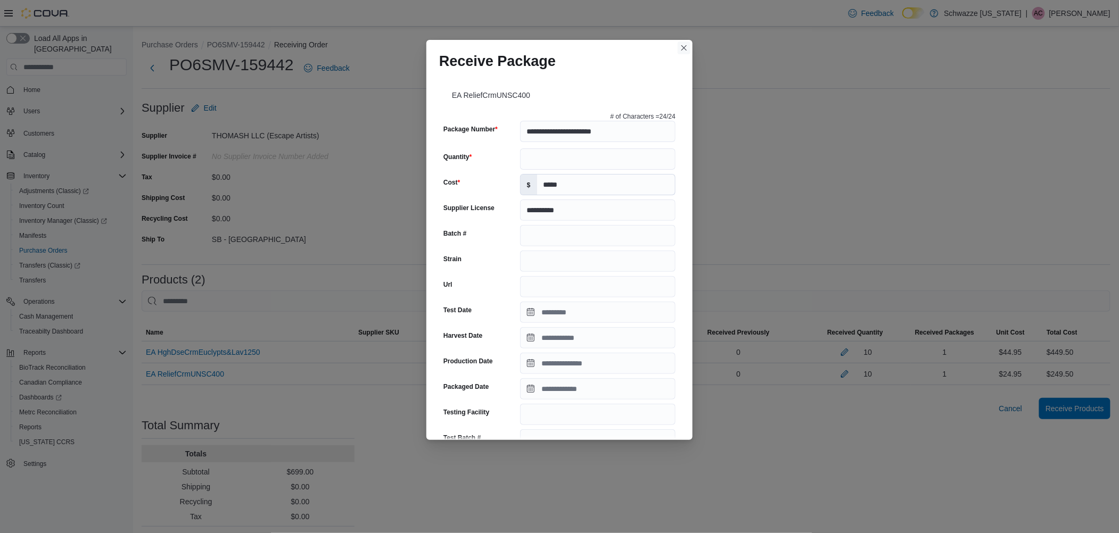
click at [684, 43] on button "Closes this modal window" at bounding box center [684, 48] width 13 height 13
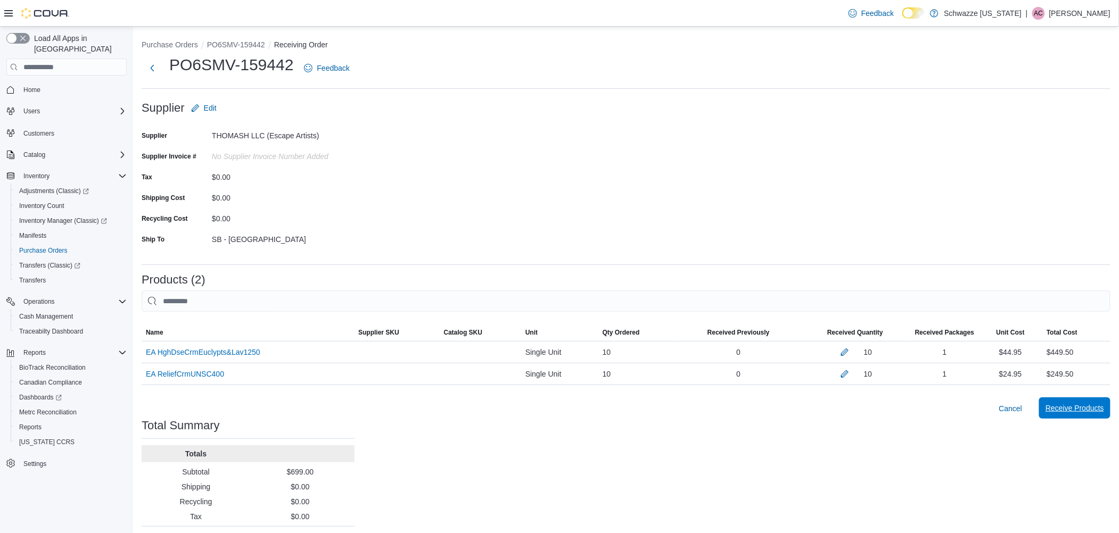
click at [1076, 405] on span "Receive Products" at bounding box center [1074, 408] width 59 height 11
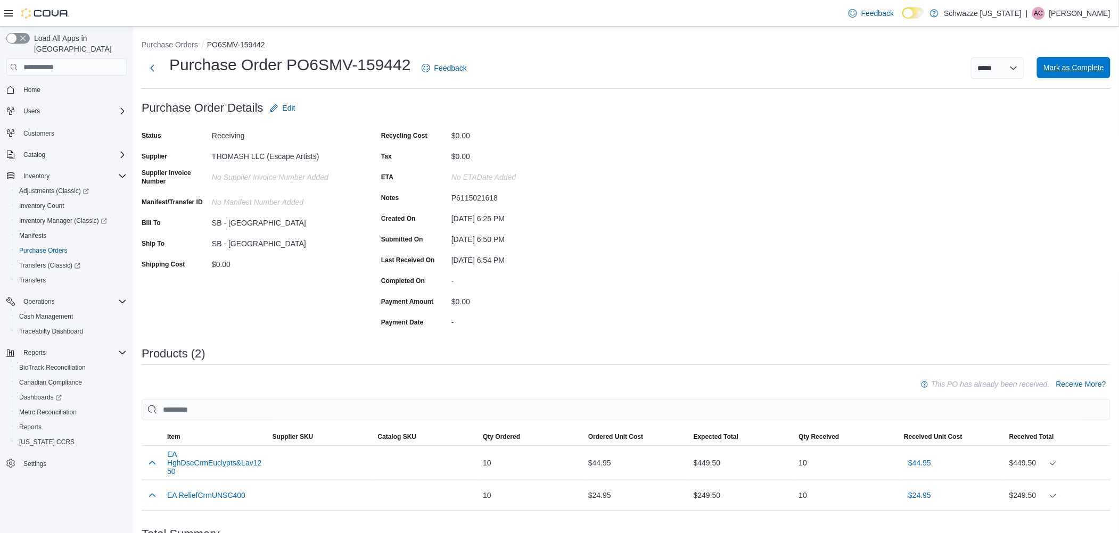
click at [1086, 64] on span "Mark as Complete" at bounding box center [1073, 67] width 61 height 11
